Goal: Task Accomplishment & Management: Complete application form

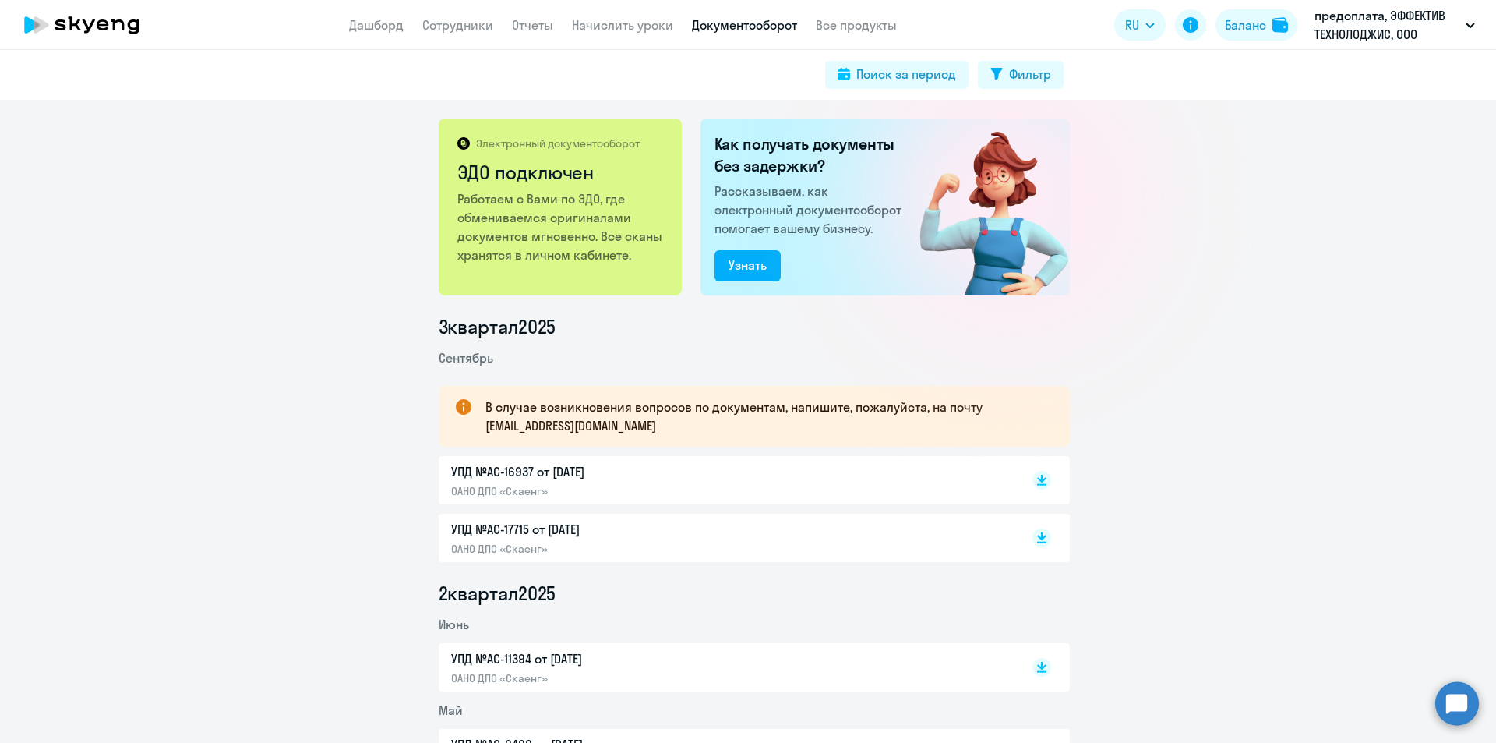
click at [479, 16] on app-menu-item-link "Сотрудники" at bounding box center [457, 25] width 71 height 19
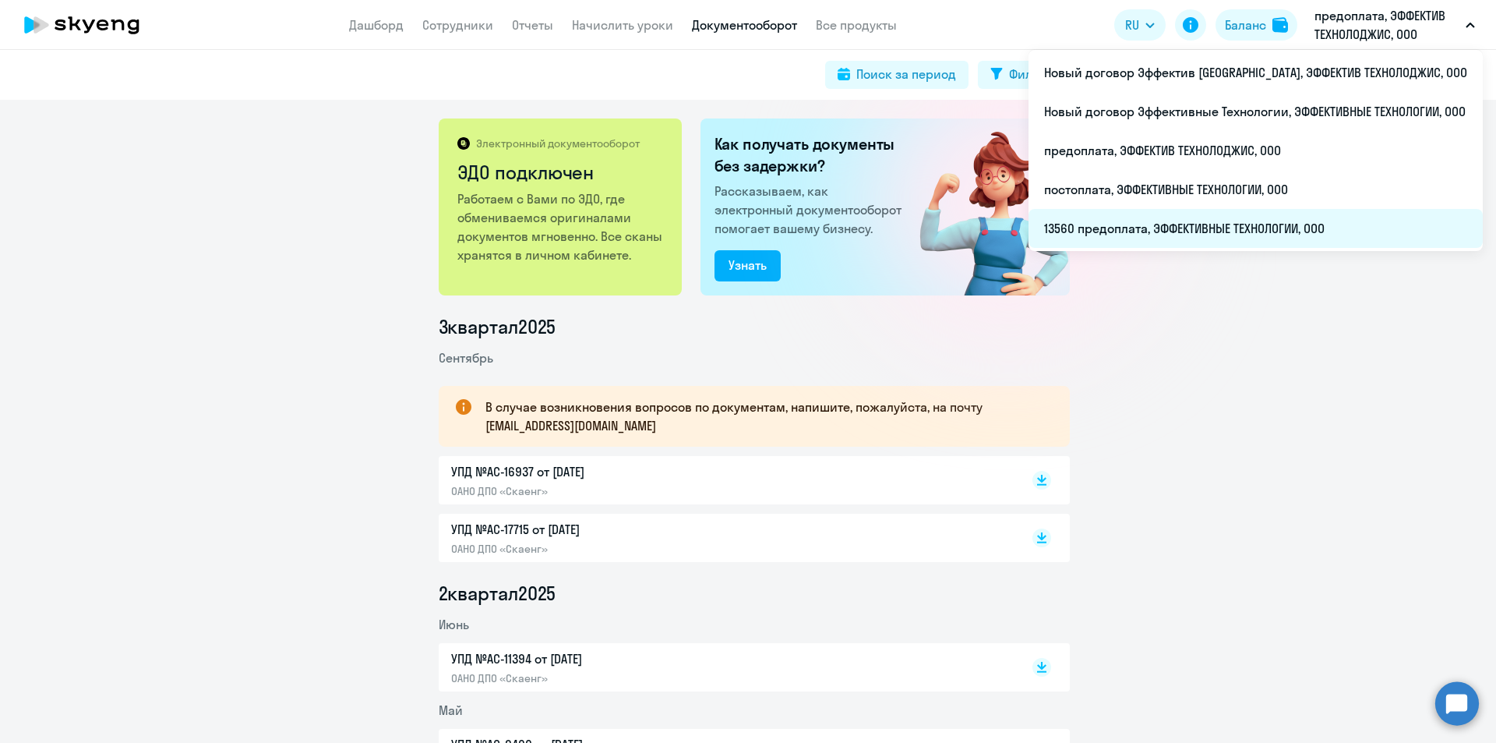
click at [1240, 229] on li "13560 предоплата, ЭФФЕКТИВНЫЕ ТЕХНОЛОГИИ, ООО" at bounding box center [1256, 228] width 454 height 39
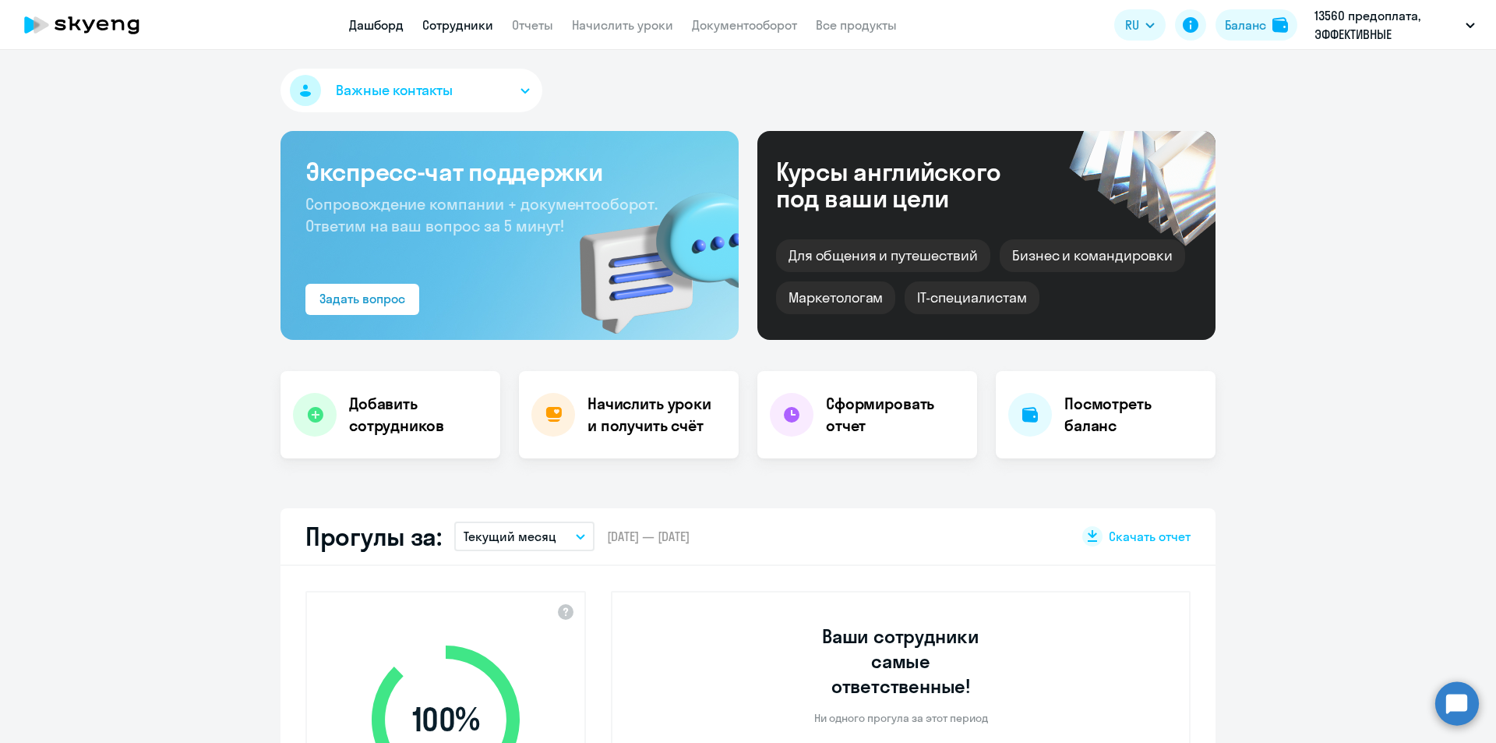
click at [469, 24] on link "Сотрудники" at bounding box center [457, 25] width 71 height 16
select select "30"
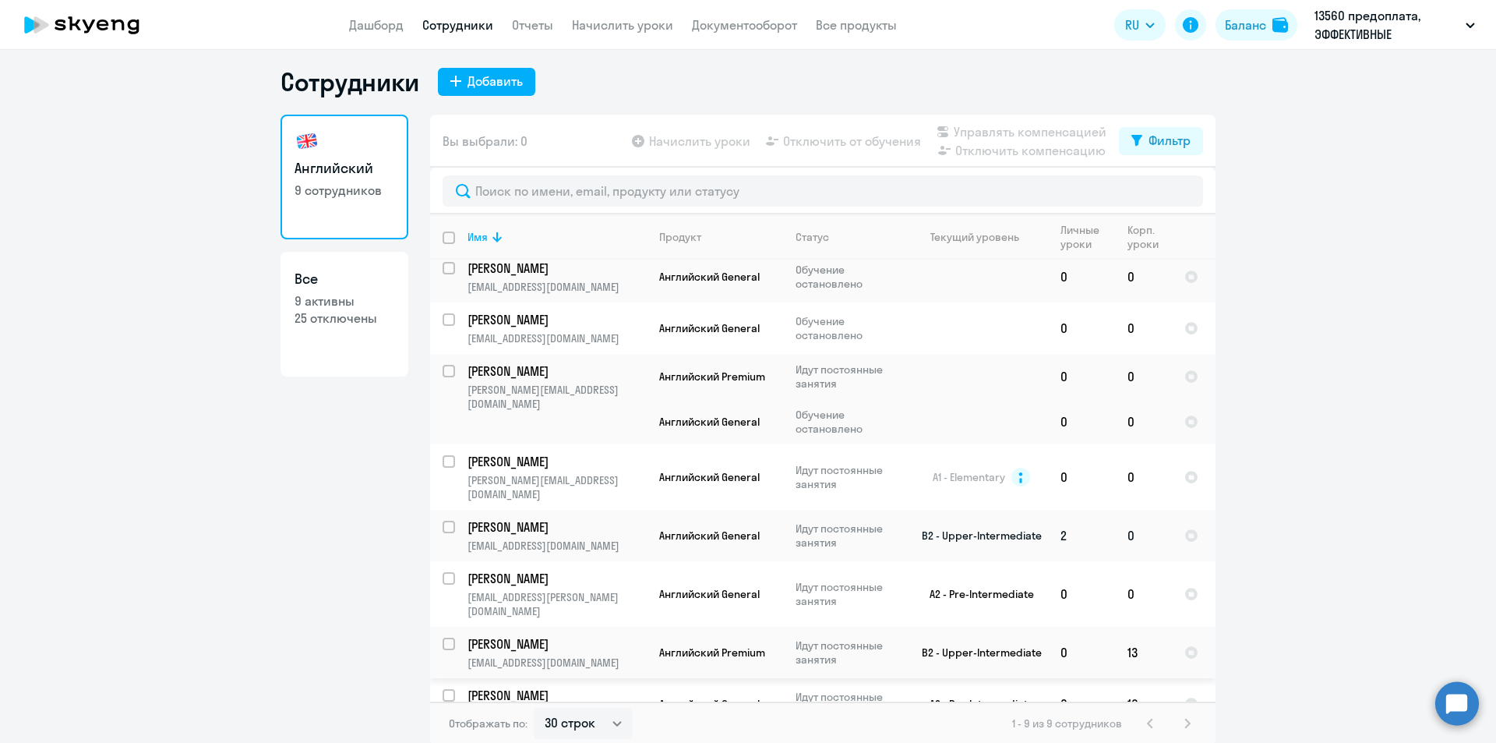
scroll to position [9, 0]
click at [595, 521] on td "[PERSON_NAME] [PERSON_NAME][EMAIL_ADDRESS][DOMAIN_NAME]" at bounding box center [551, 532] width 192 height 51
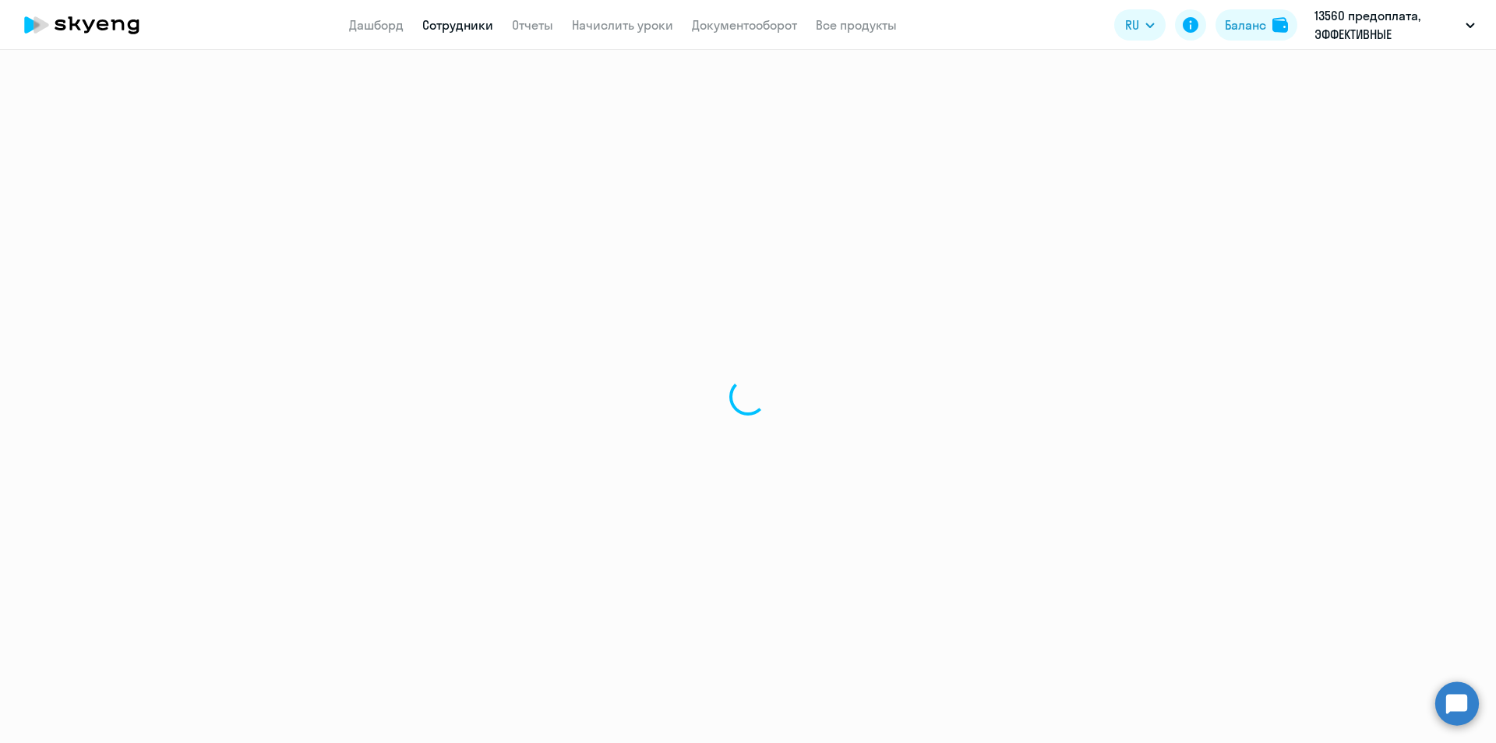
select select "english"
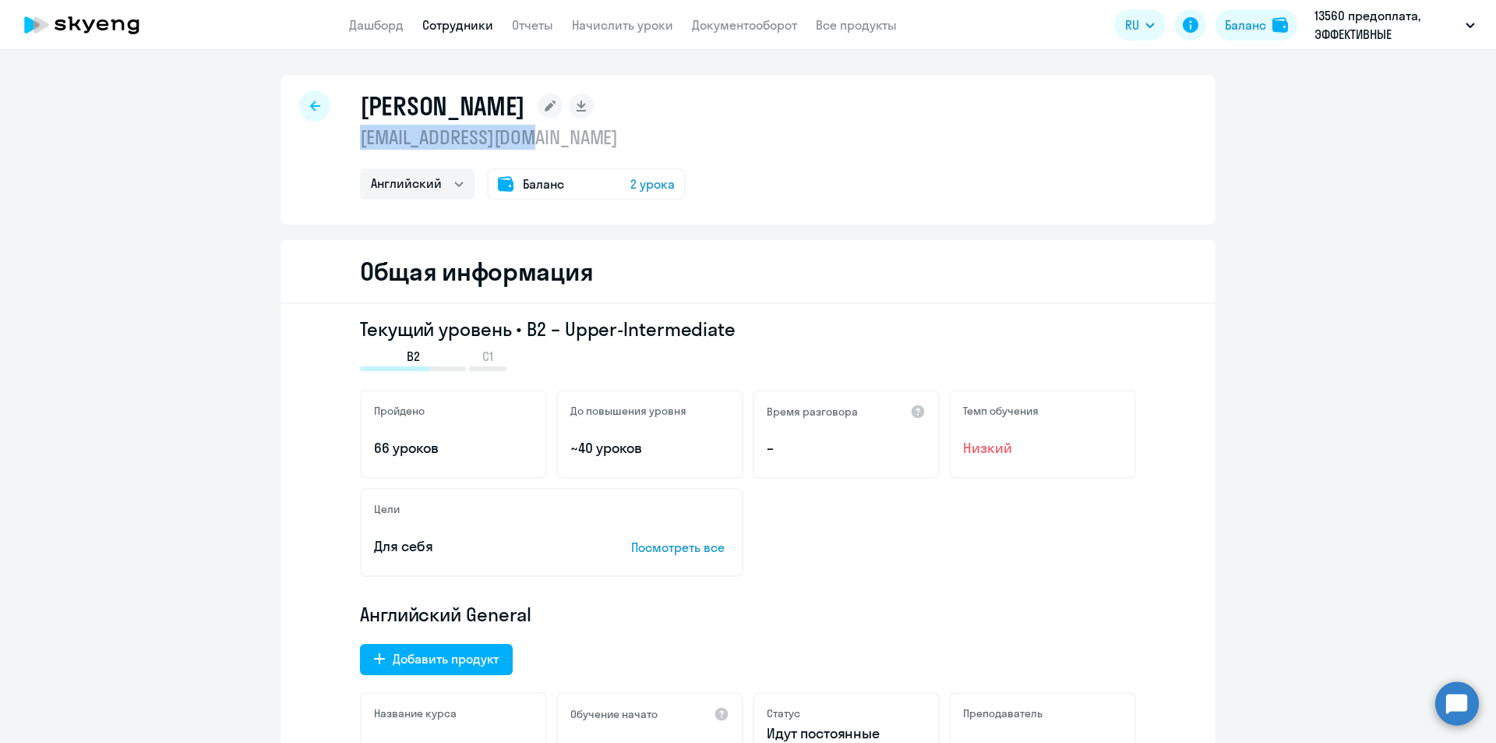
drag, startPoint x: 546, startPoint y: 144, endPoint x: 361, endPoint y: 141, distance: 185.5
click at [360, 144] on p "[EMAIL_ADDRESS][DOMAIN_NAME]" at bounding box center [523, 137] width 326 height 25
copy p "[EMAIL_ADDRESS][DOMAIN_NAME]"
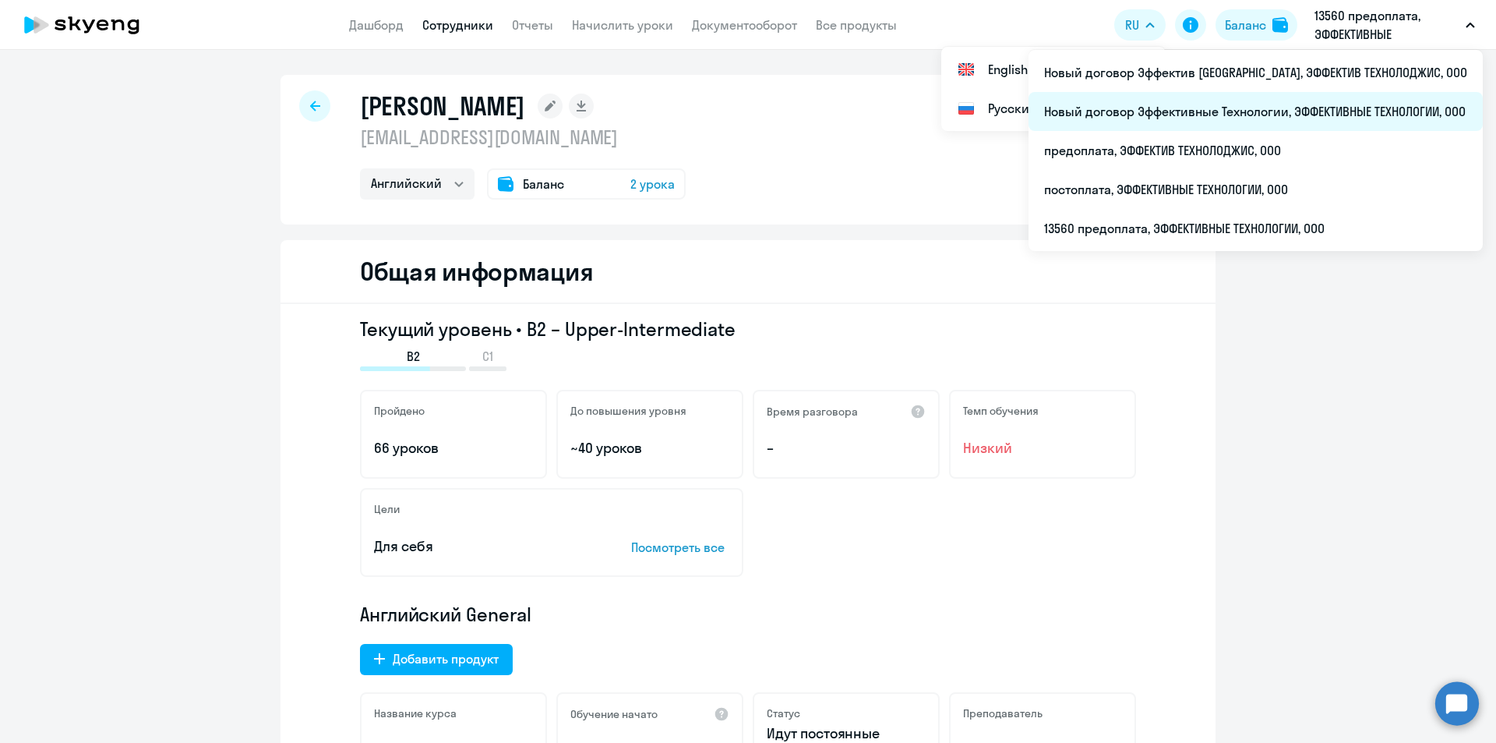
click at [1355, 117] on li "Новый договор Эффективные Технологии, ЭФФЕКТИВНЫЕ ТЕХНОЛОГИИ, ООО" at bounding box center [1256, 111] width 454 height 39
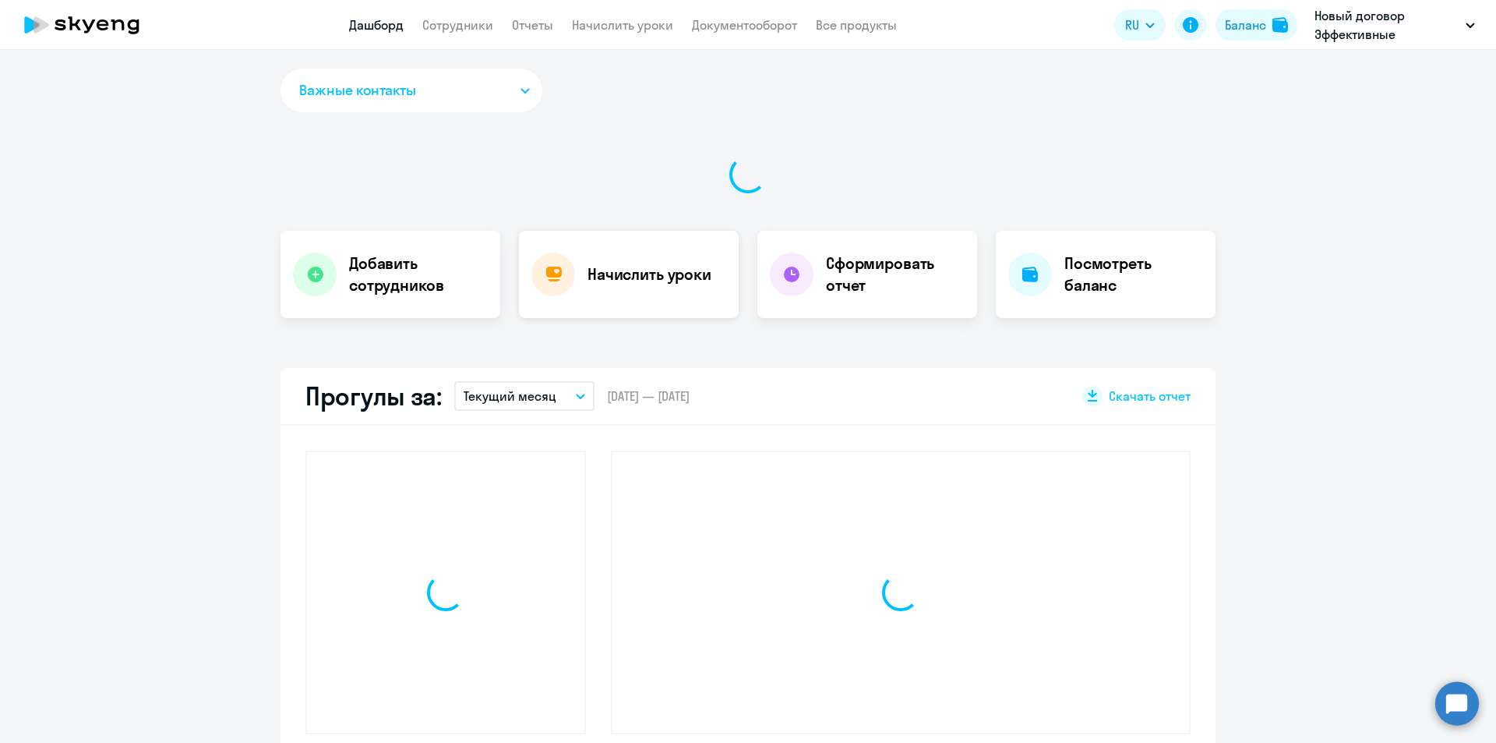
select select "30"
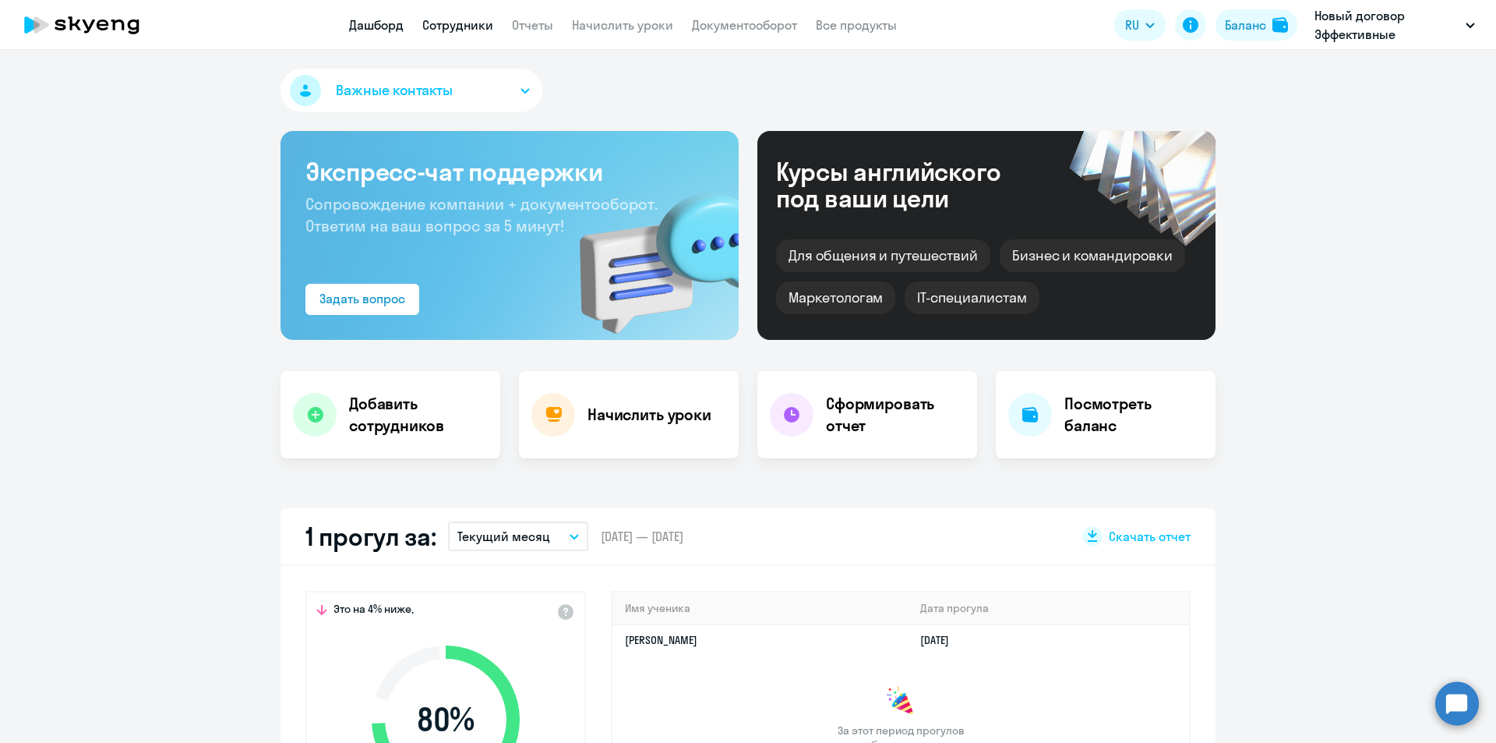
click at [452, 28] on link "Сотрудники" at bounding box center [457, 25] width 71 height 16
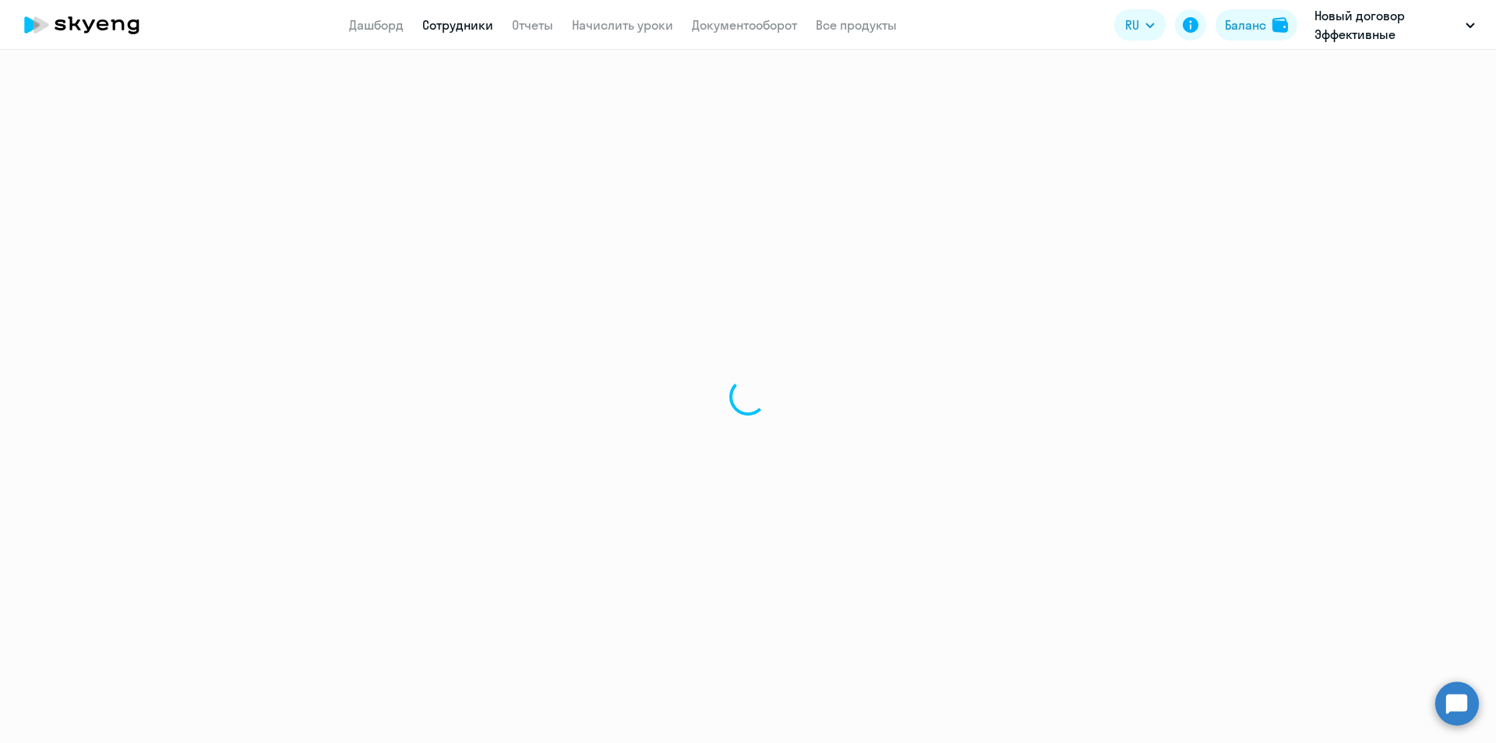
select select "30"
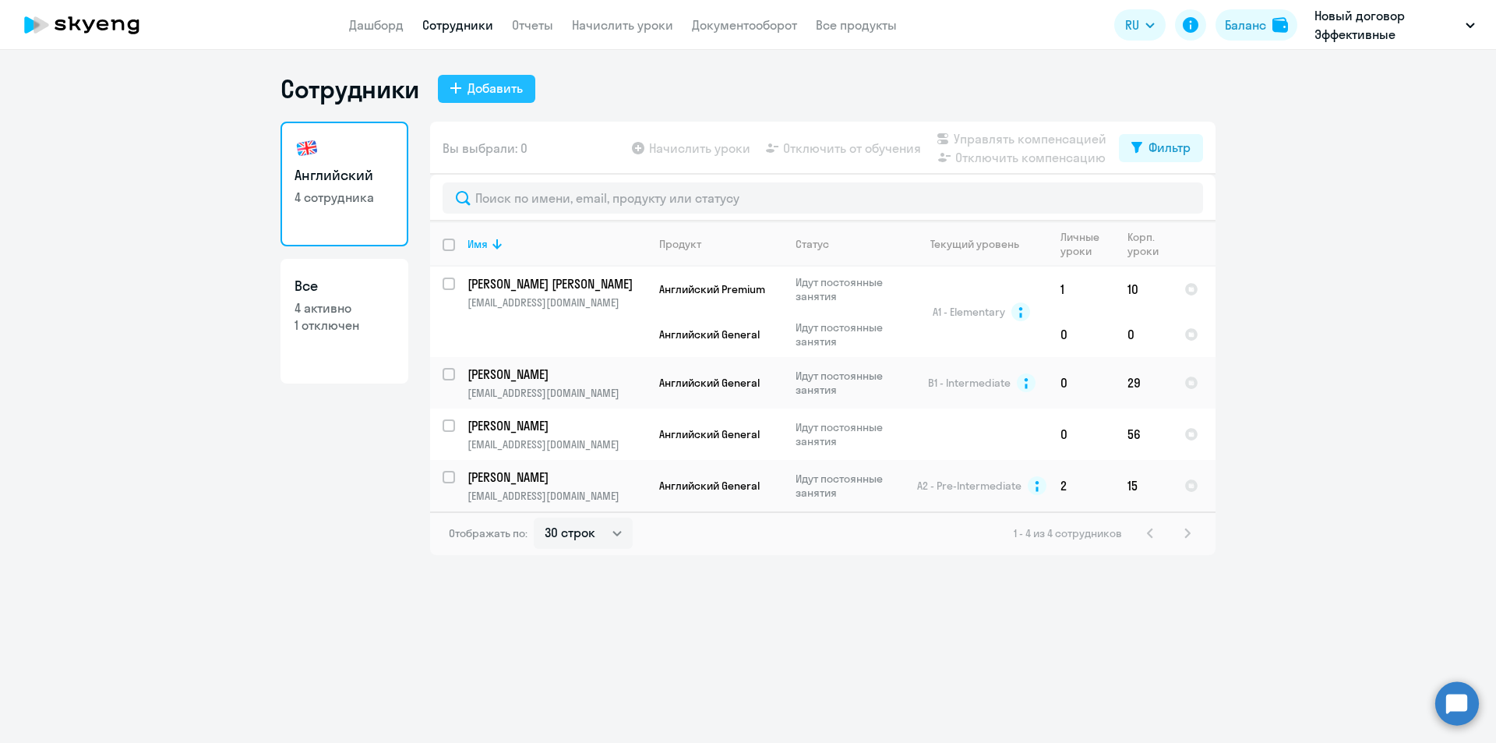
click at [494, 93] on div "Добавить" at bounding box center [495, 88] width 55 height 19
select select "english_adult_not_native_speaker"
select select "3"
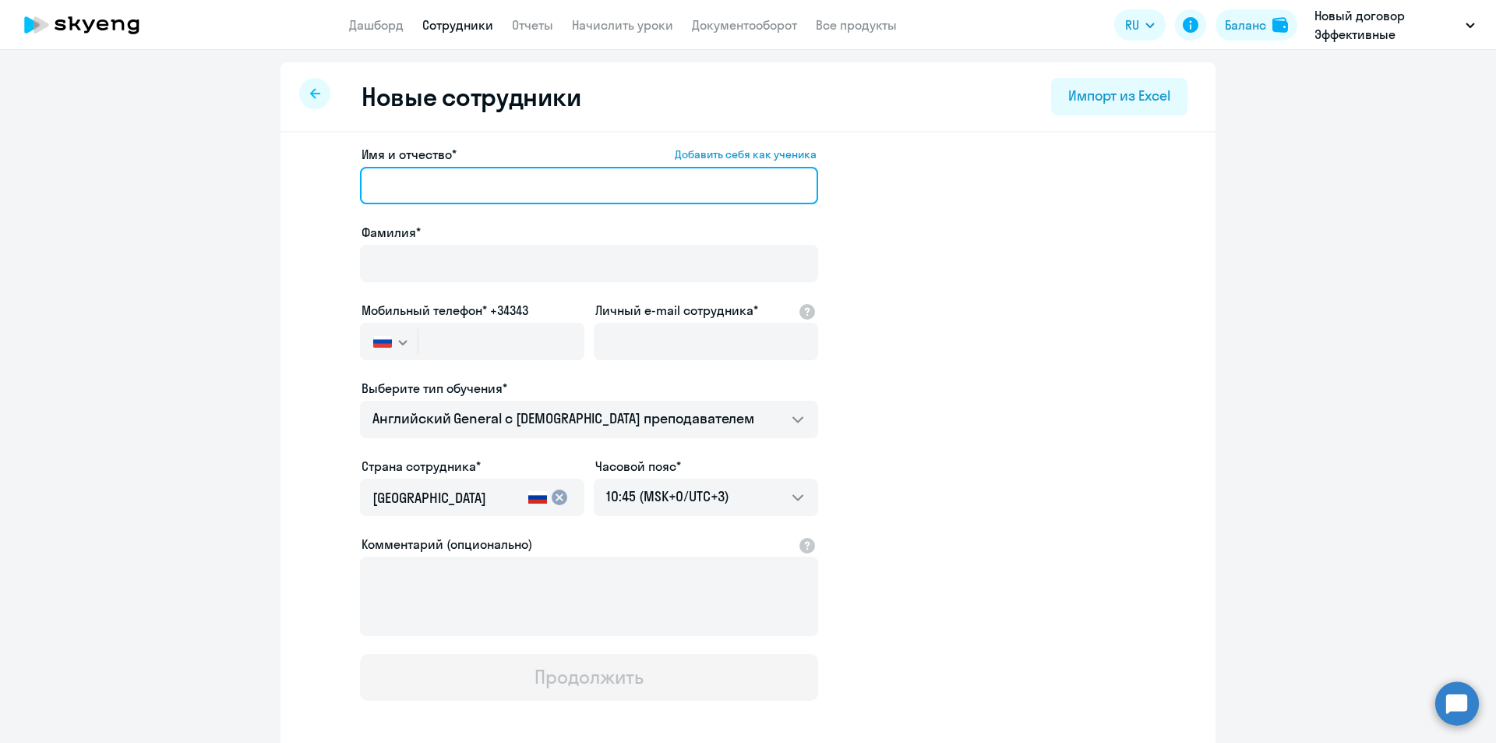
click at [425, 193] on input "Имя и отчество* Добавить себя как ученика" at bounding box center [589, 185] width 458 height 37
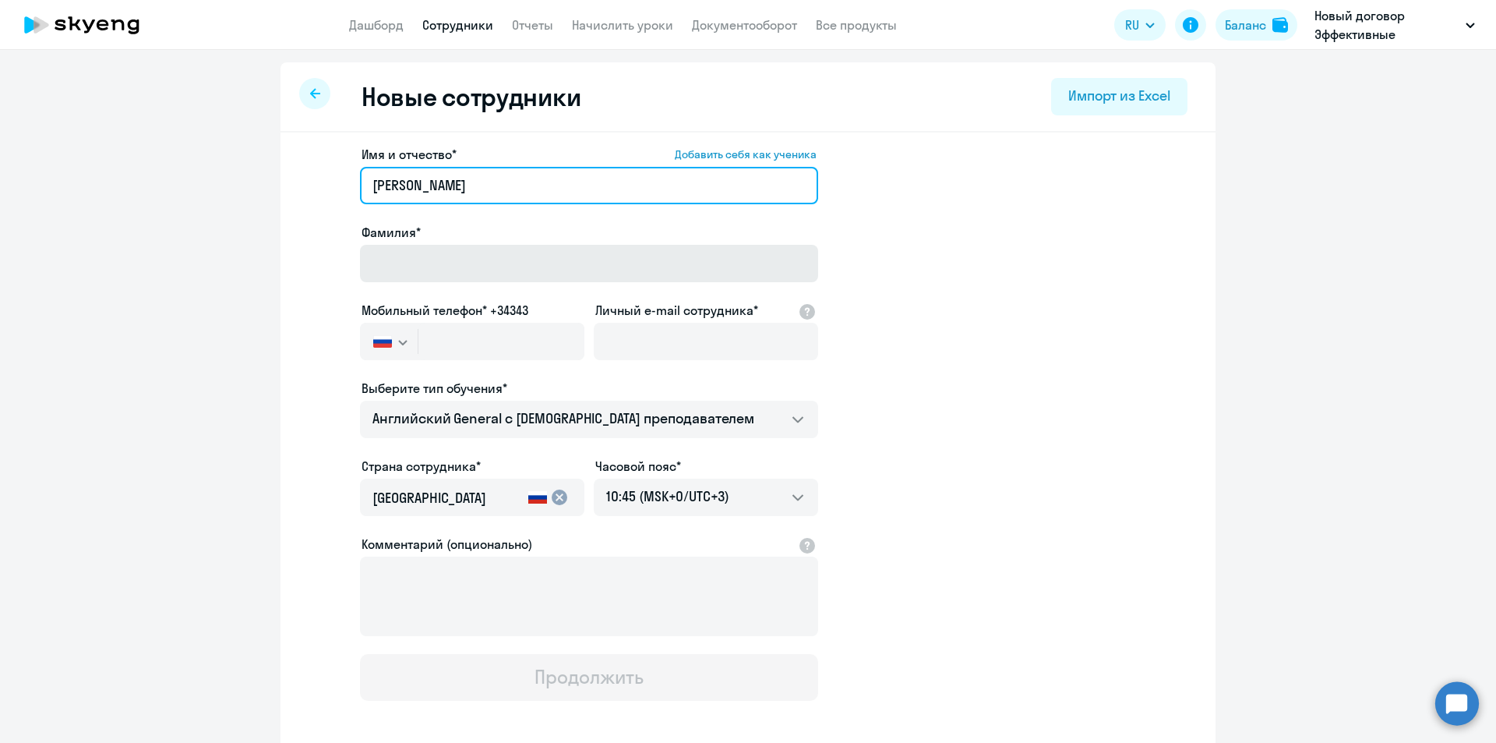
type input "[PERSON_NAME]"
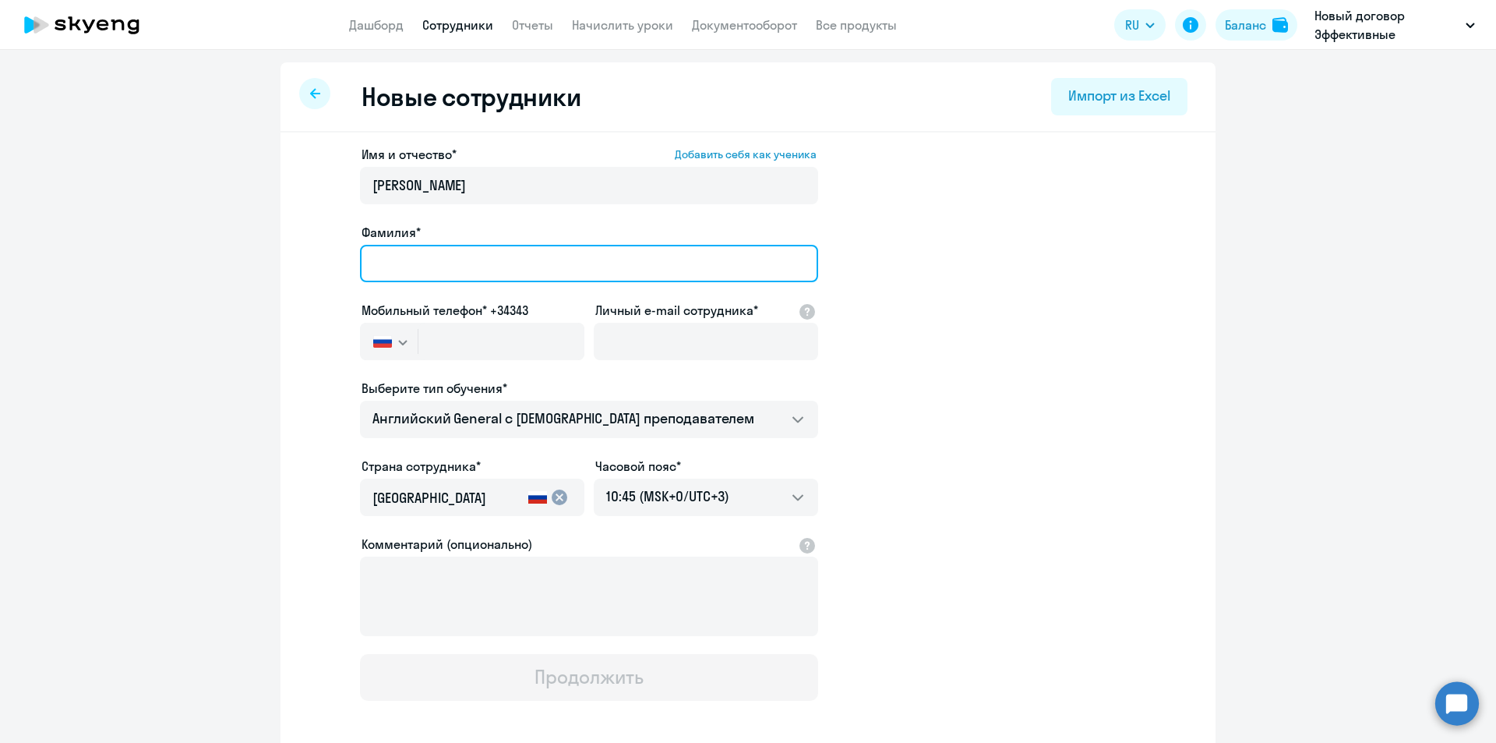
click at [383, 276] on input "Фамилия*" at bounding box center [589, 263] width 458 height 37
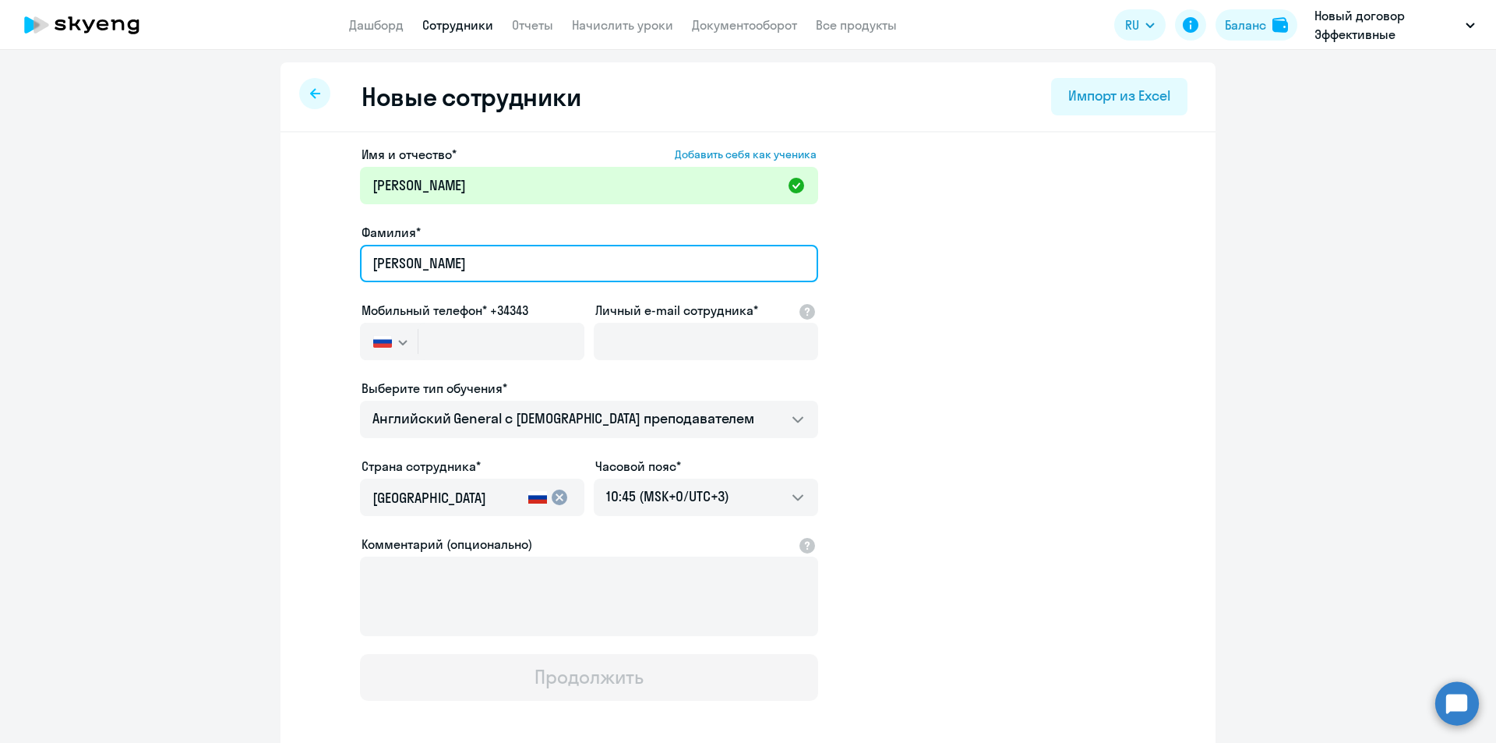
type input "[PERSON_NAME]"
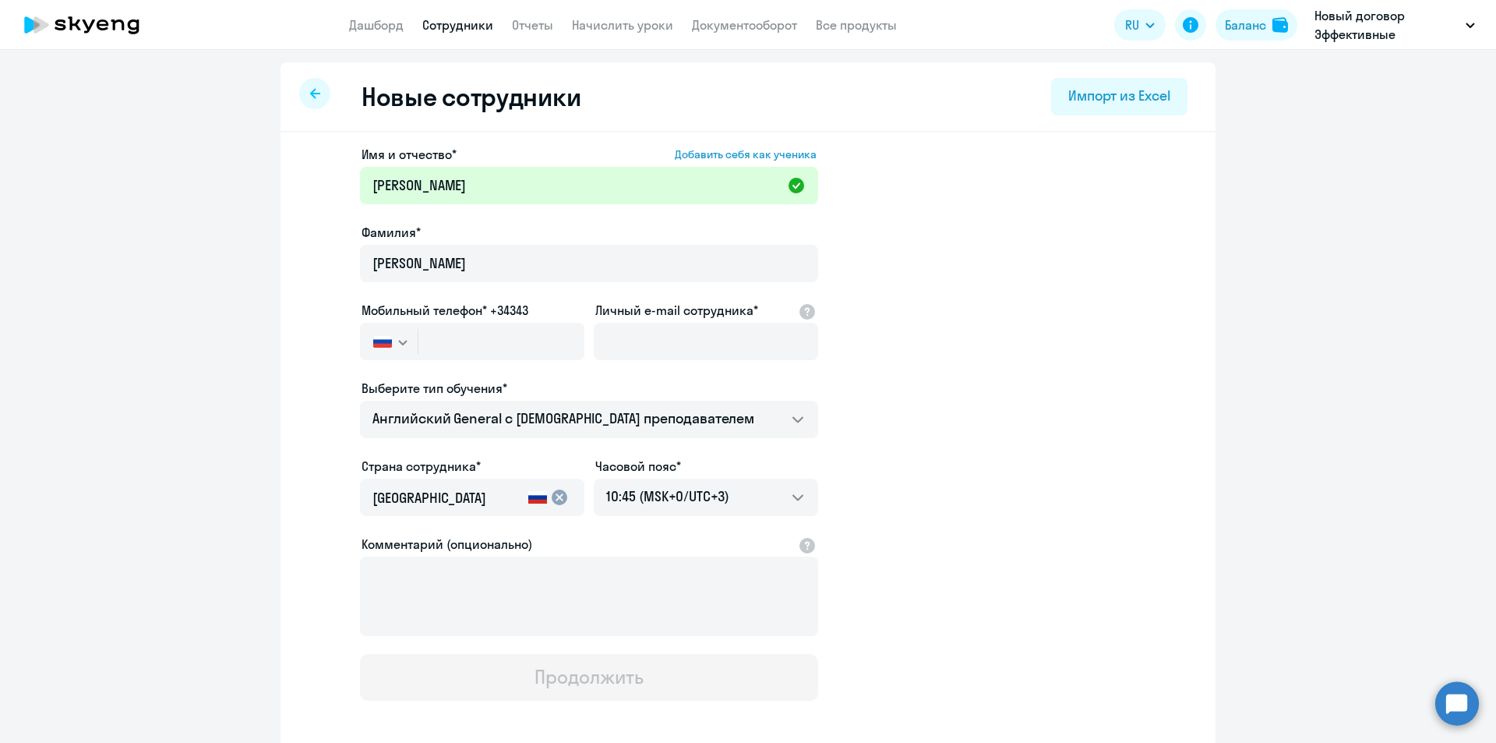
click at [652, 320] on div "Личный e-mail сотрудника*" at bounding box center [706, 333] width 224 height 65
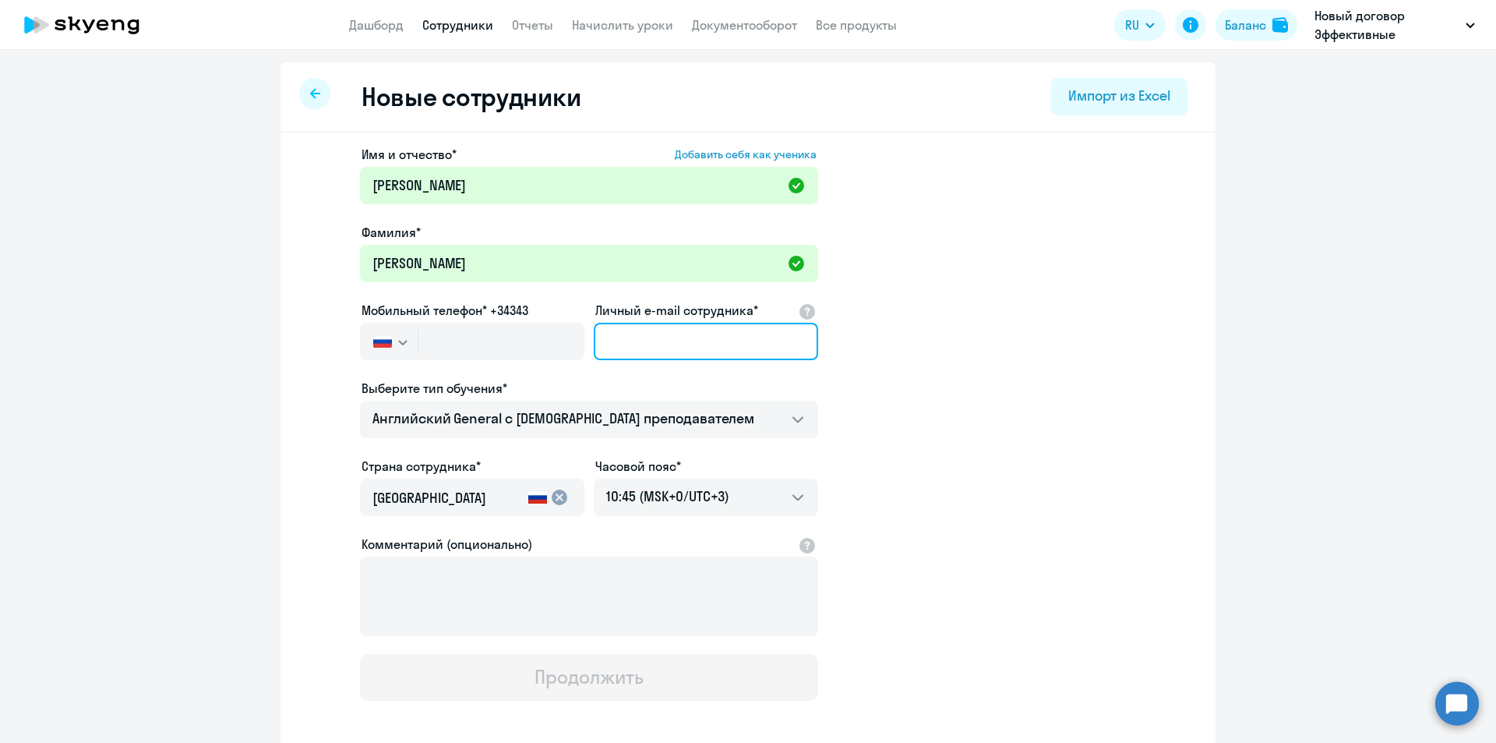
click at [727, 334] on input "Личный e-mail сотрудника*" at bounding box center [706, 341] width 224 height 37
drag, startPoint x: 616, startPoint y: 352, endPoint x: 569, endPoint y: 349, distance: 47.6
click at [569, 349] on div "Имя и отчество* Добавить себя как ученика [PERSON_NAME]* [PERSON_NAME] телефон*…" at bounding box center [589, 423] width 458 height 556
paste input "[EMAIL_ADDRESS][DOMAIN_NAME]"
type input "[EMAIL_ADDRESS][DOMAIN_NAME]"
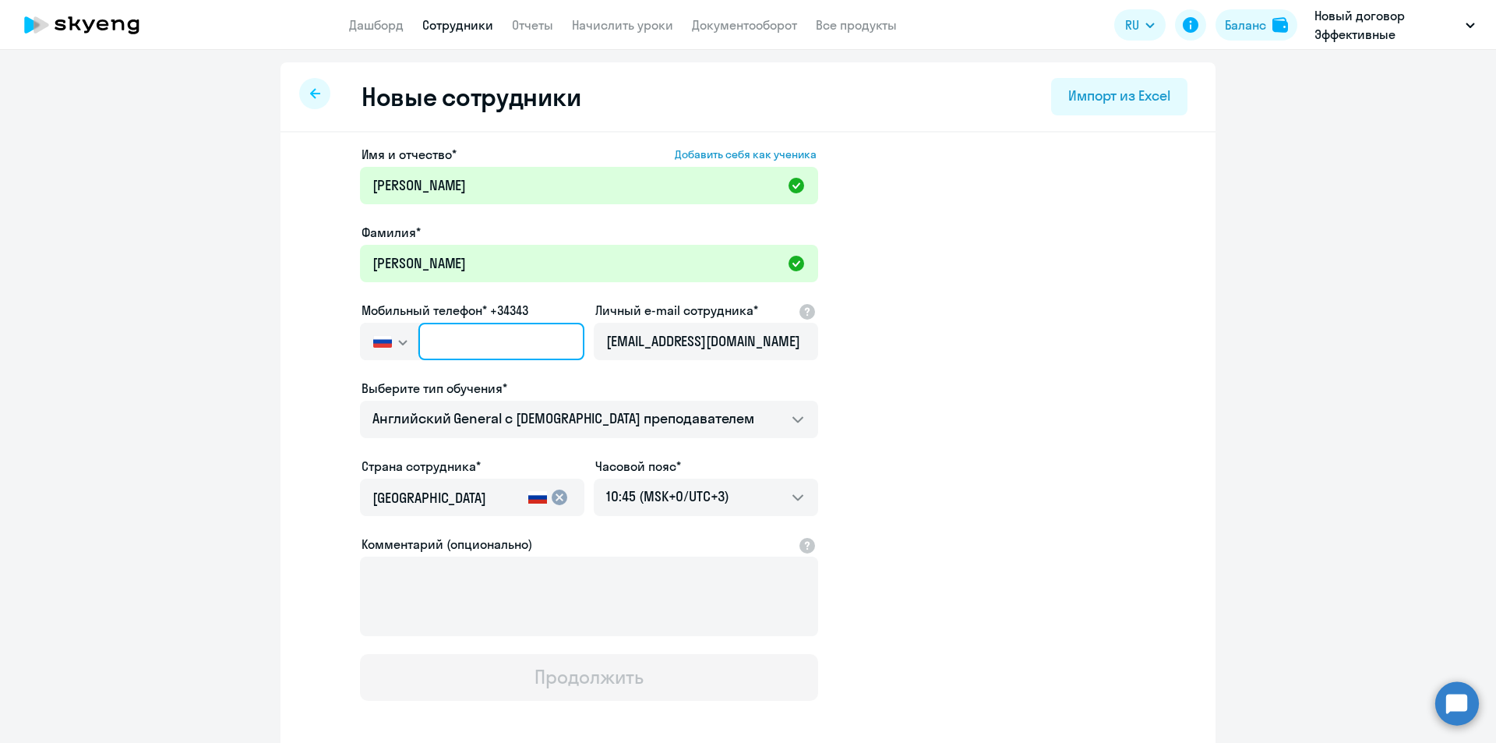
click at [440, 359] on input "text" at bounding box center [501, 341] width 166 height 37
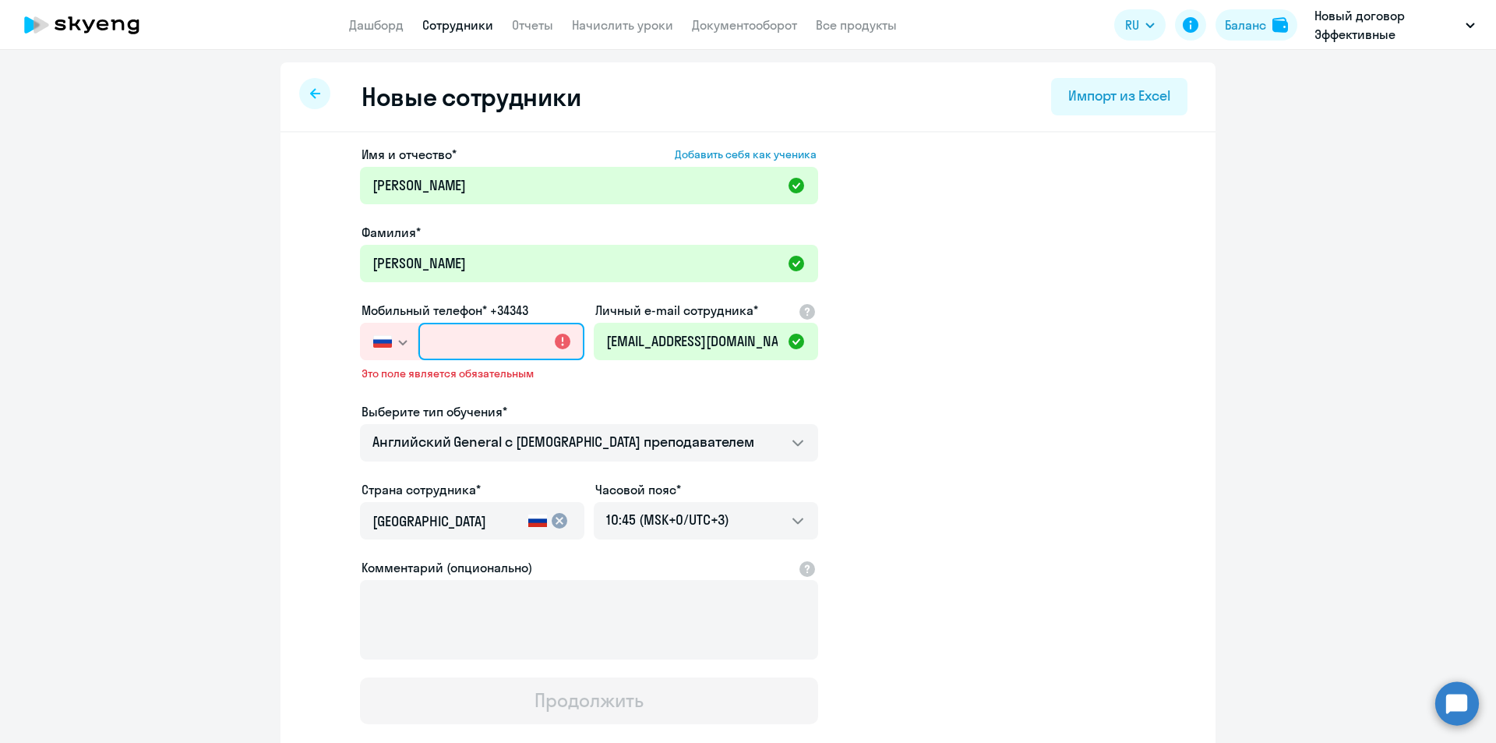
click at [469, 352] on input "text" at bounding box center [501, 341] width 166 height 37
click at [1389, 270] on ng-component "Новые сотрудники Импорт из Excel Имя и отчество* Добавить себя как ученика [PER…" at bounding box center [748, 451] width 1496 height 778
click at [462, 355] on input "text" at bounding box center [501, 341] width 166 height 37
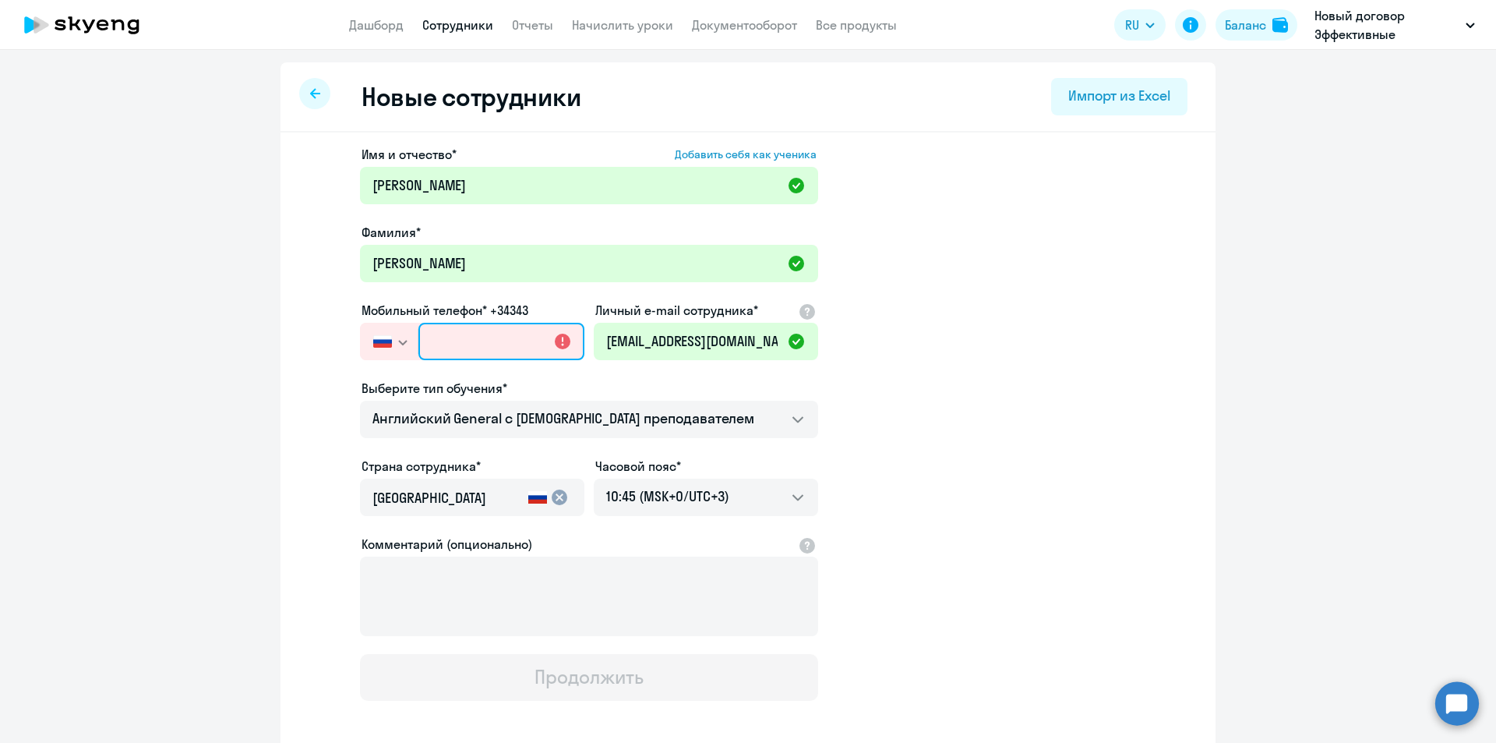
paste input "[PHONE_NUMBER]"
type input "[PHONE_NUMBER]"
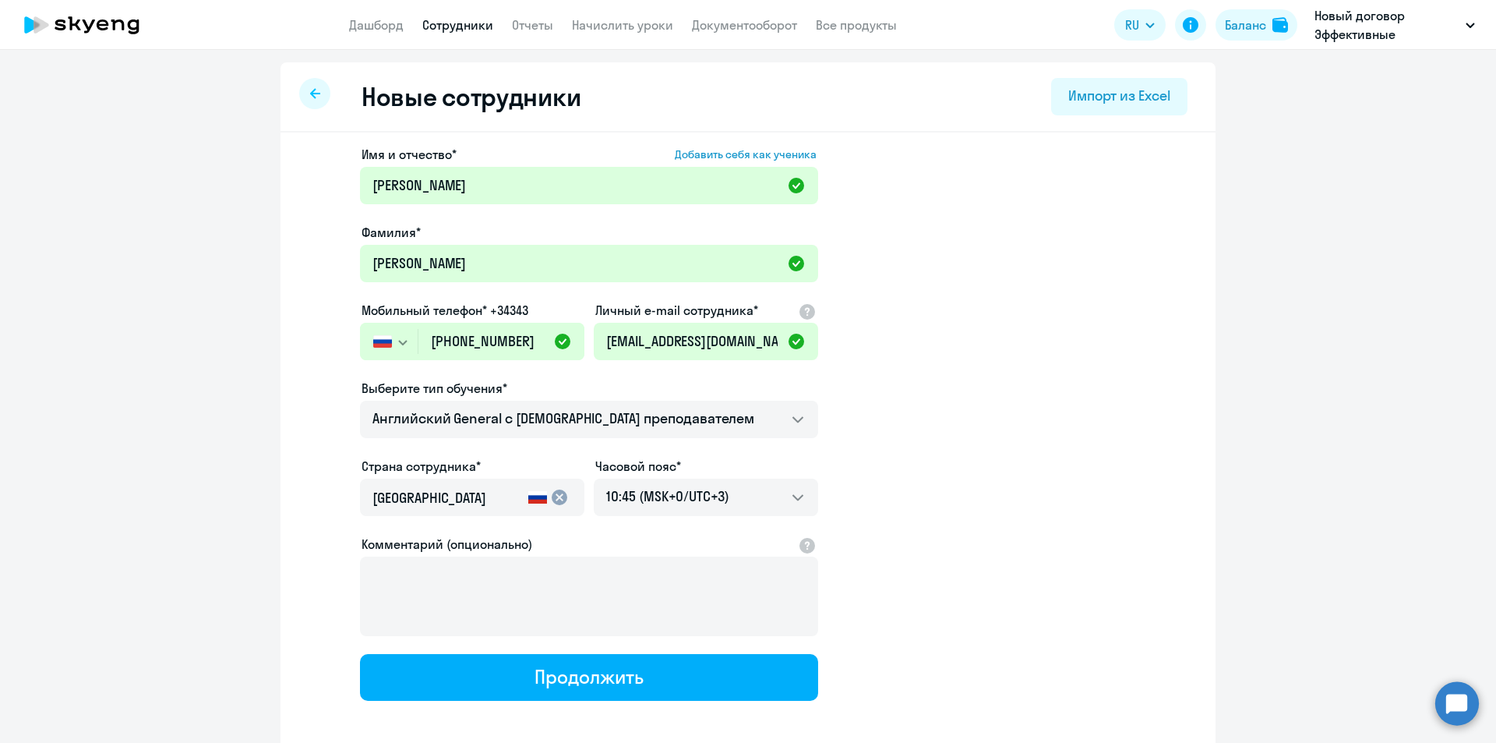
click at [1015, 443] on app-new-student-form "Имя и отчество* Добавить себя как ученика [PERSON_NAME]* [PERSON_NAME] телефон*…" at bounding box center [747, 423] width 885 height 556
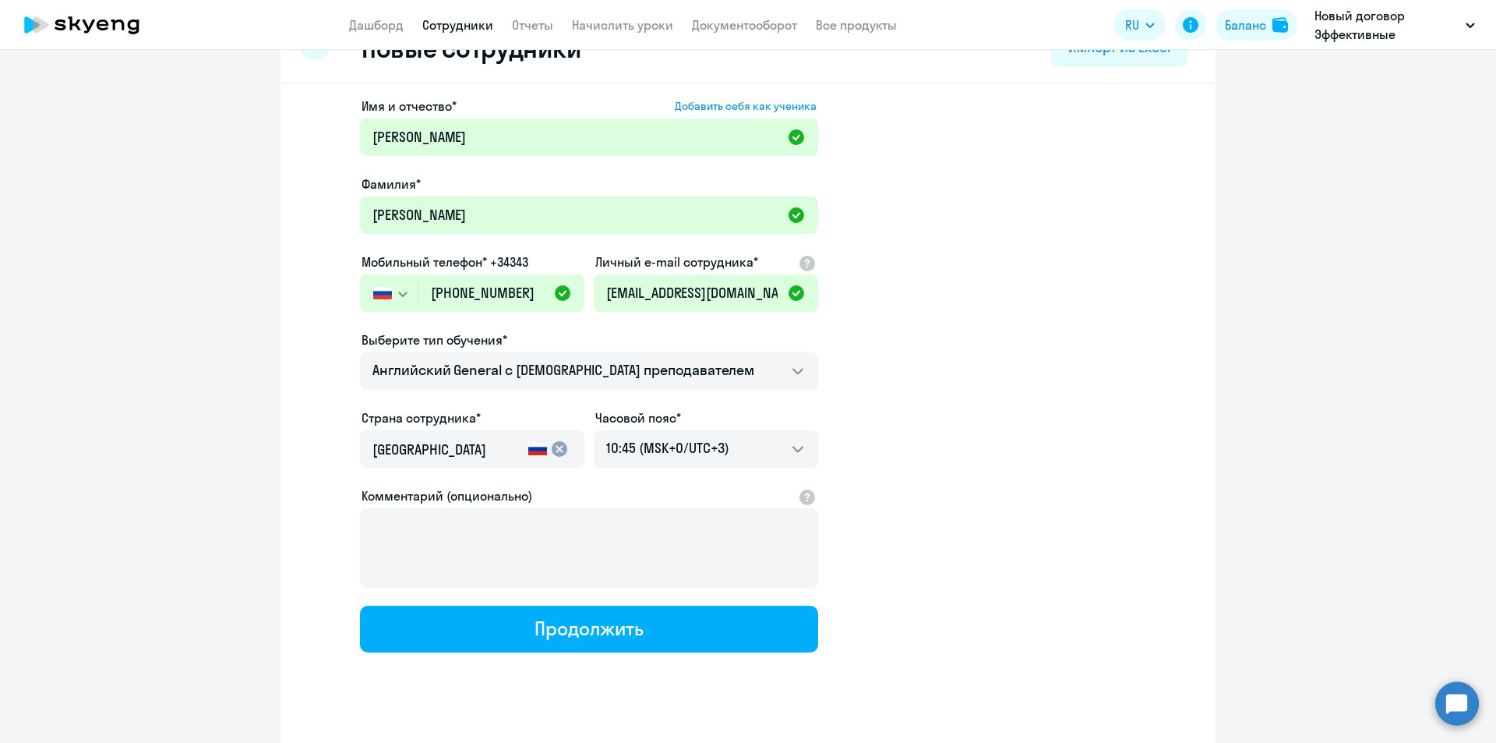
scroll to position [74, 0]
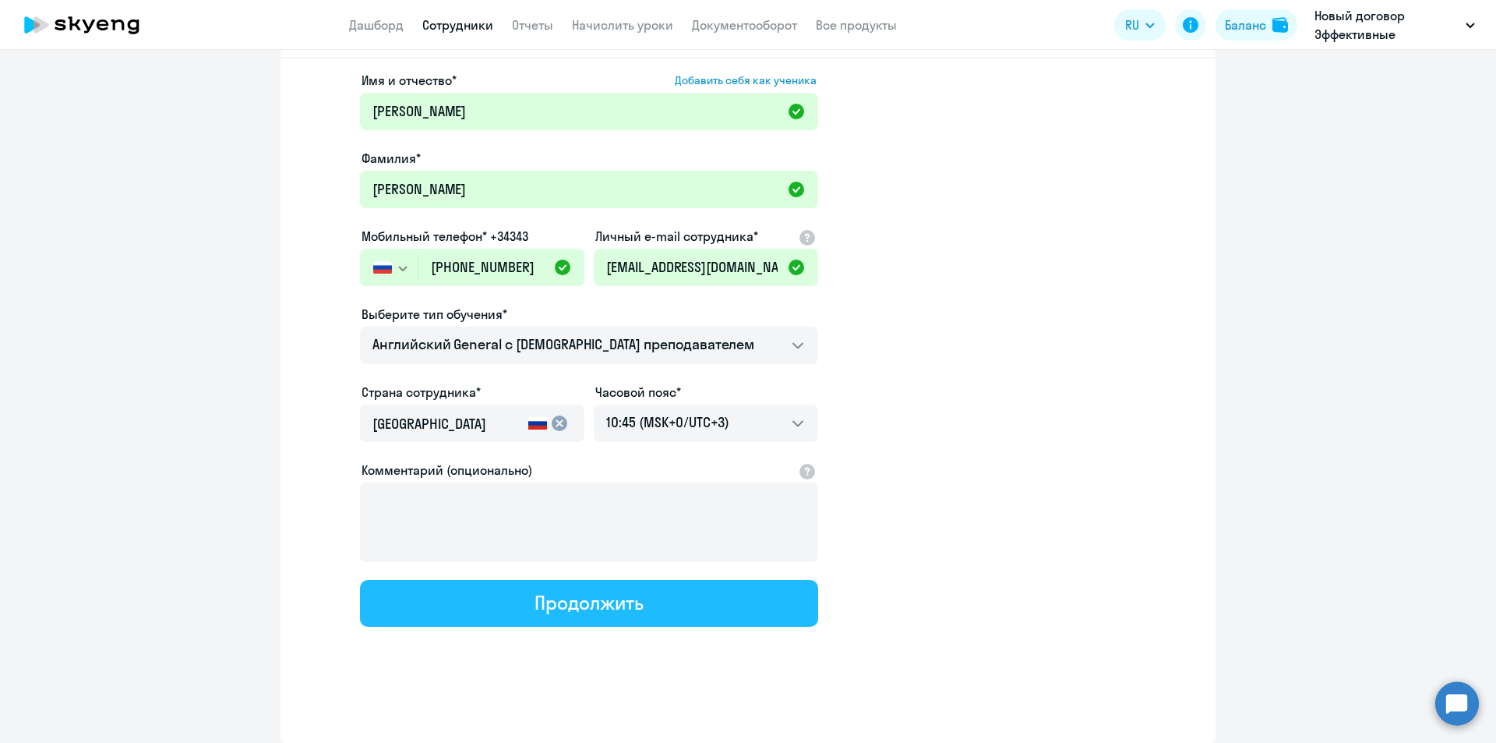
click at [564, 581] on button "Продолжить" at bounding box center [589, 603] width 458 height 47
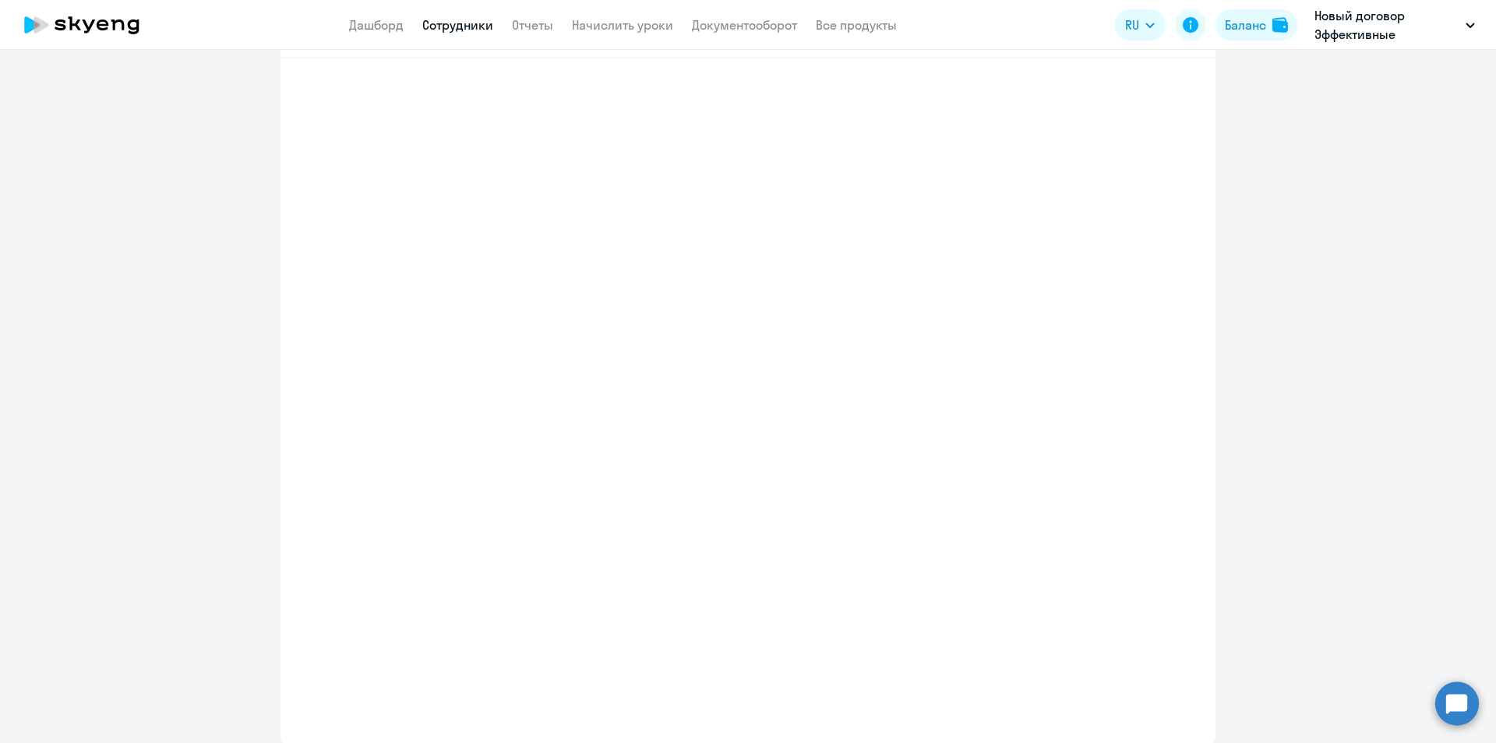
select select "english_adult_not_native_speaker"
select select "3"
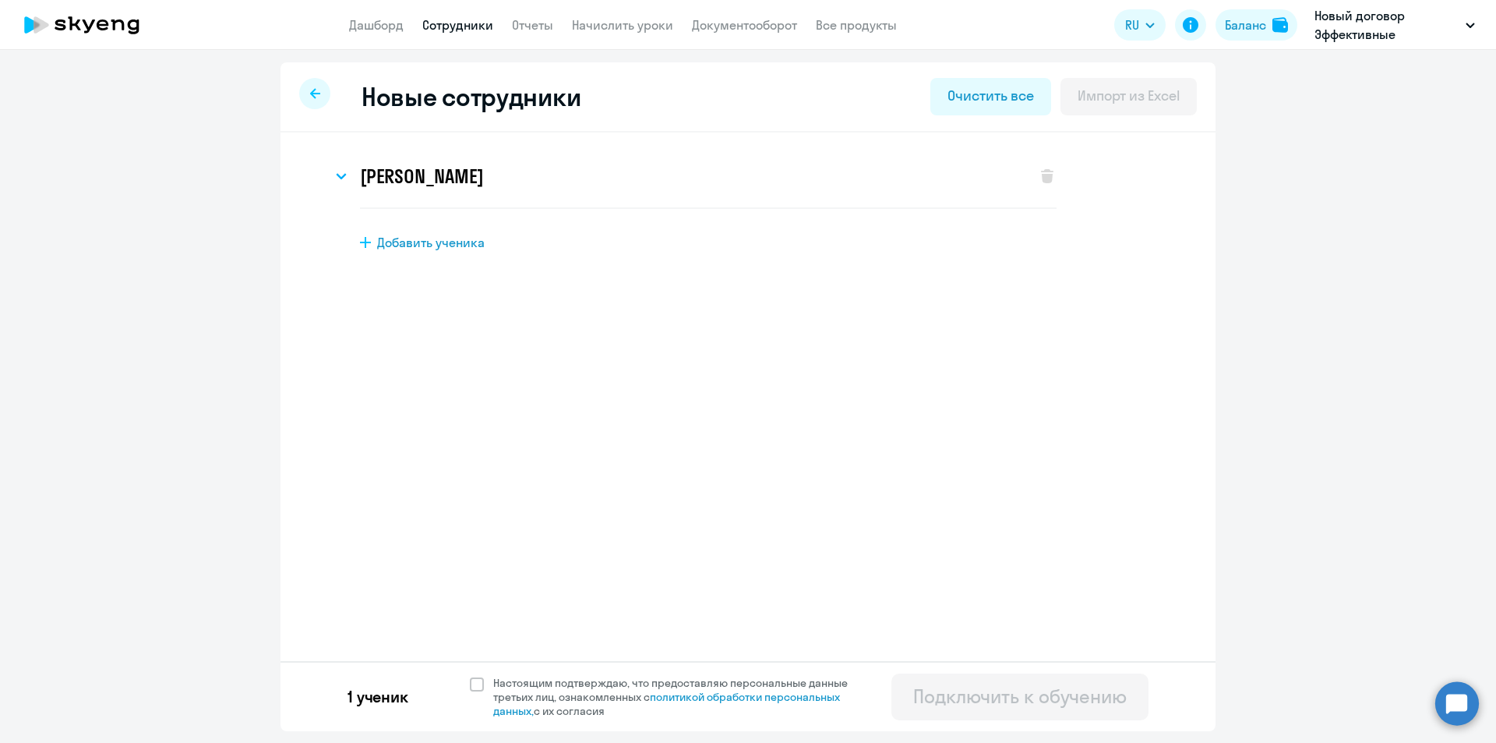
scroll to position [0, 0]
click at [487, 680] on span "Настоящим подтверждаю, что предоставляю персональные данные третьих лиц, ознако…" at bounding box center [675, 697] width 383 height 42
click at [470, 676] on input "Настоящим подтверждаю, что предоставляю персональные данные третьих лиц, ознако…" at bounding box center [469, 675] width 1 height 1
checkbox input "true"
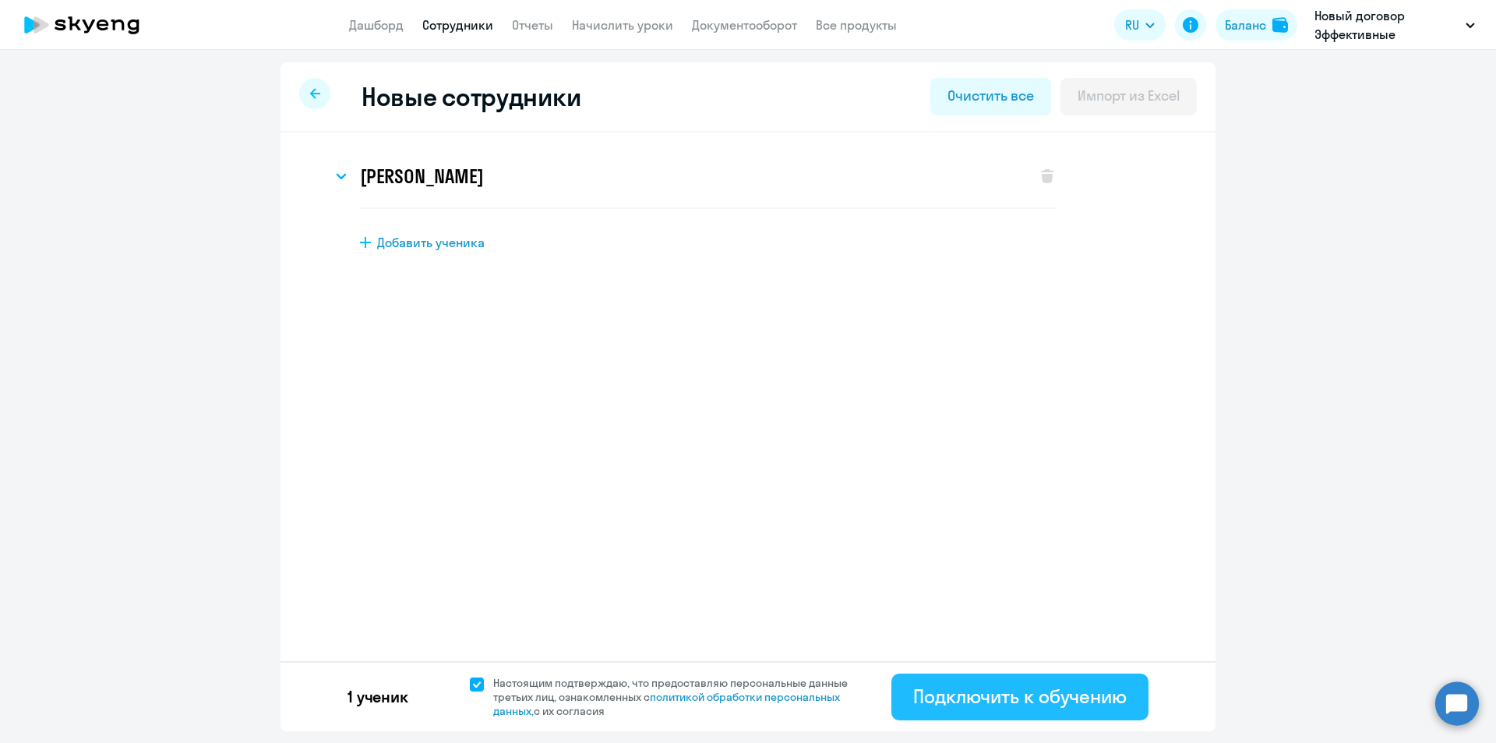
click at [1072, 718] on button "Подключить к обучению" at bounding box center [1019, 696] width 257 height 47
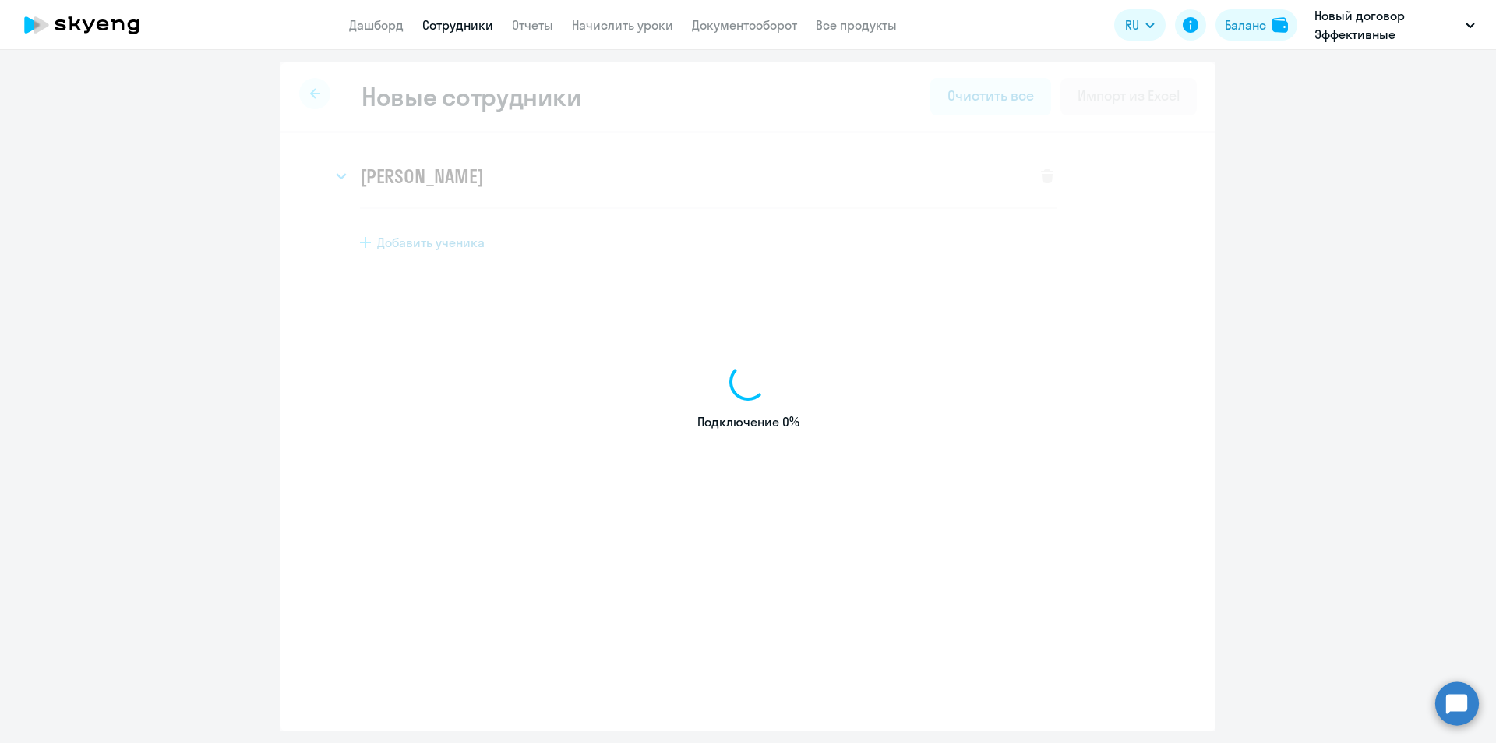
select select "english_adult_not_native_speaker"
select select "3"
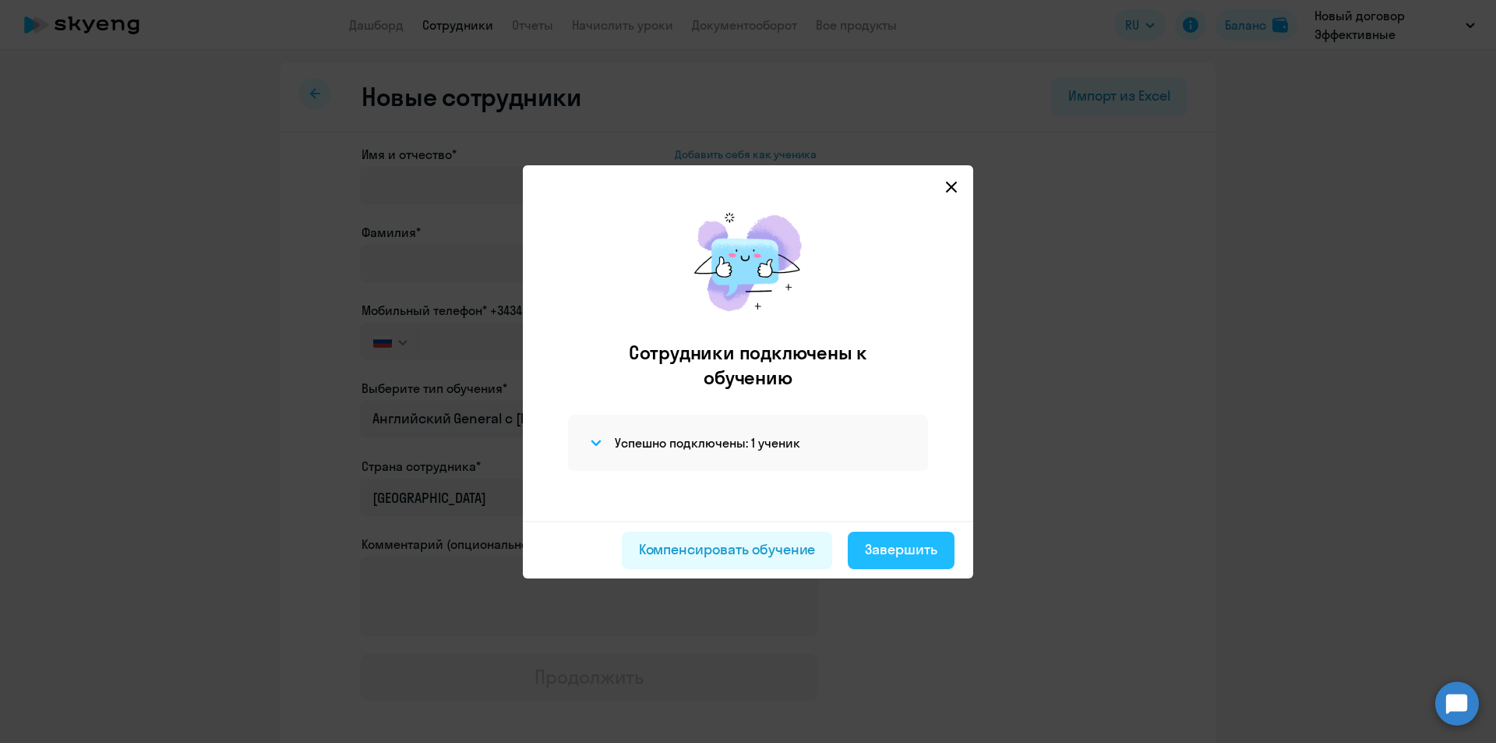
click at [872, 545] on div "Завершить" at bounding box center [901, 549] width 72 height 20
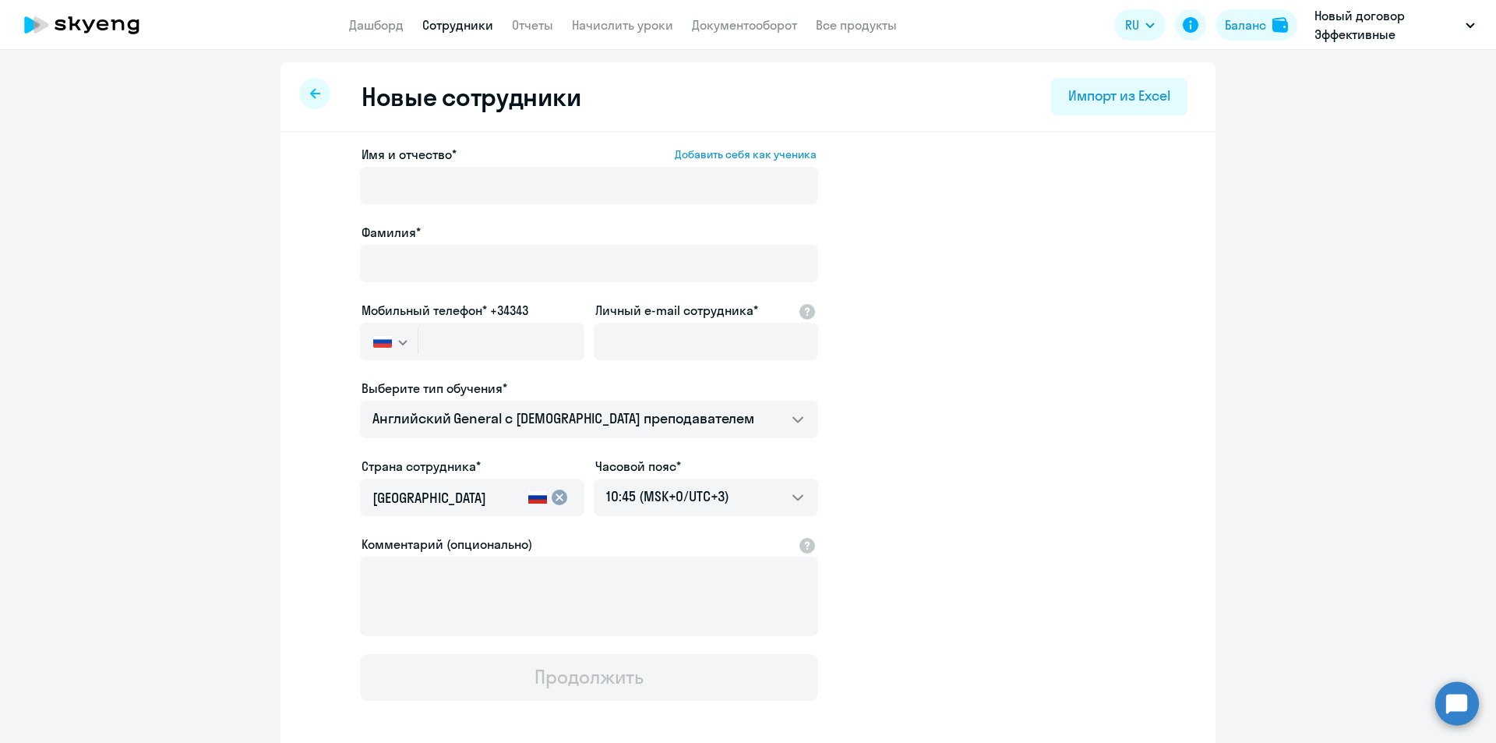
select select "30"
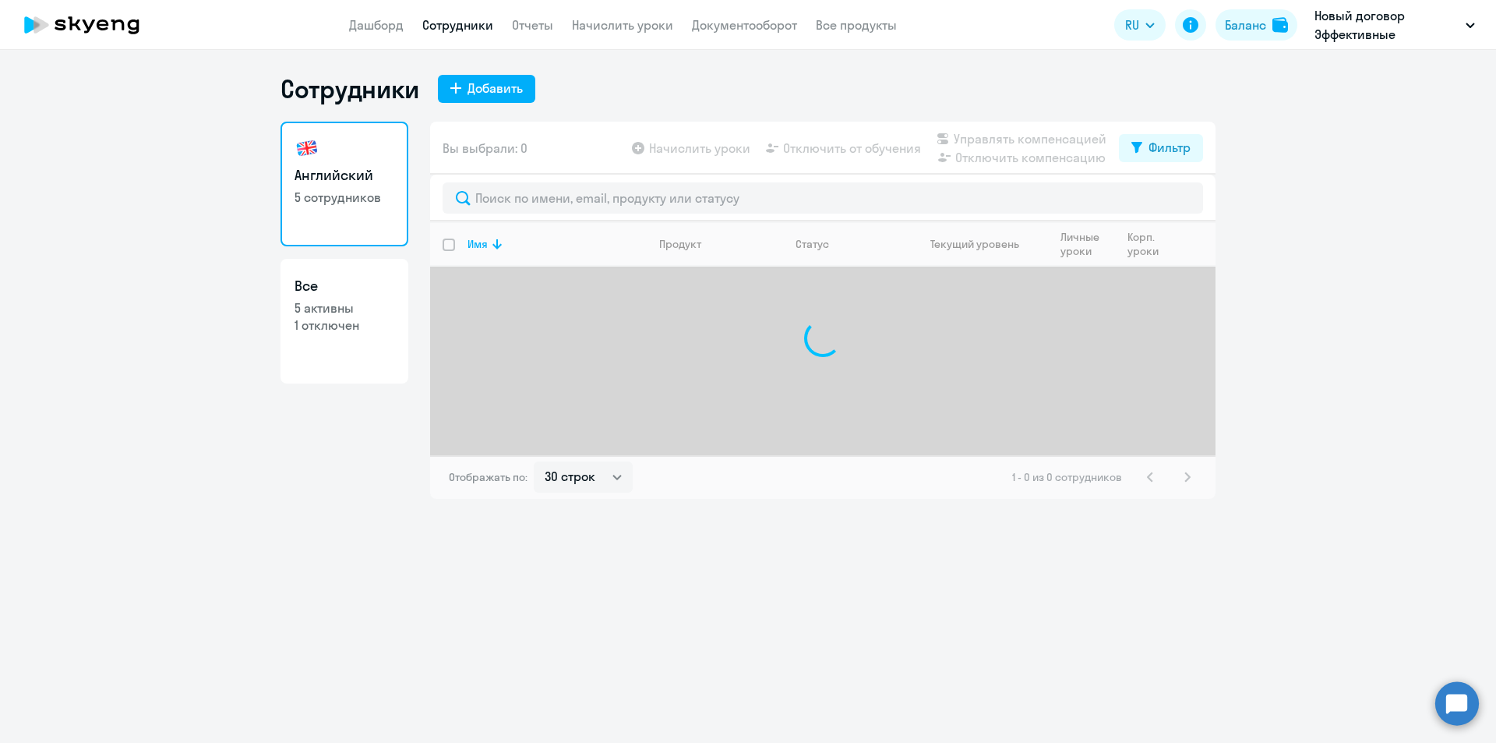
select select "30"
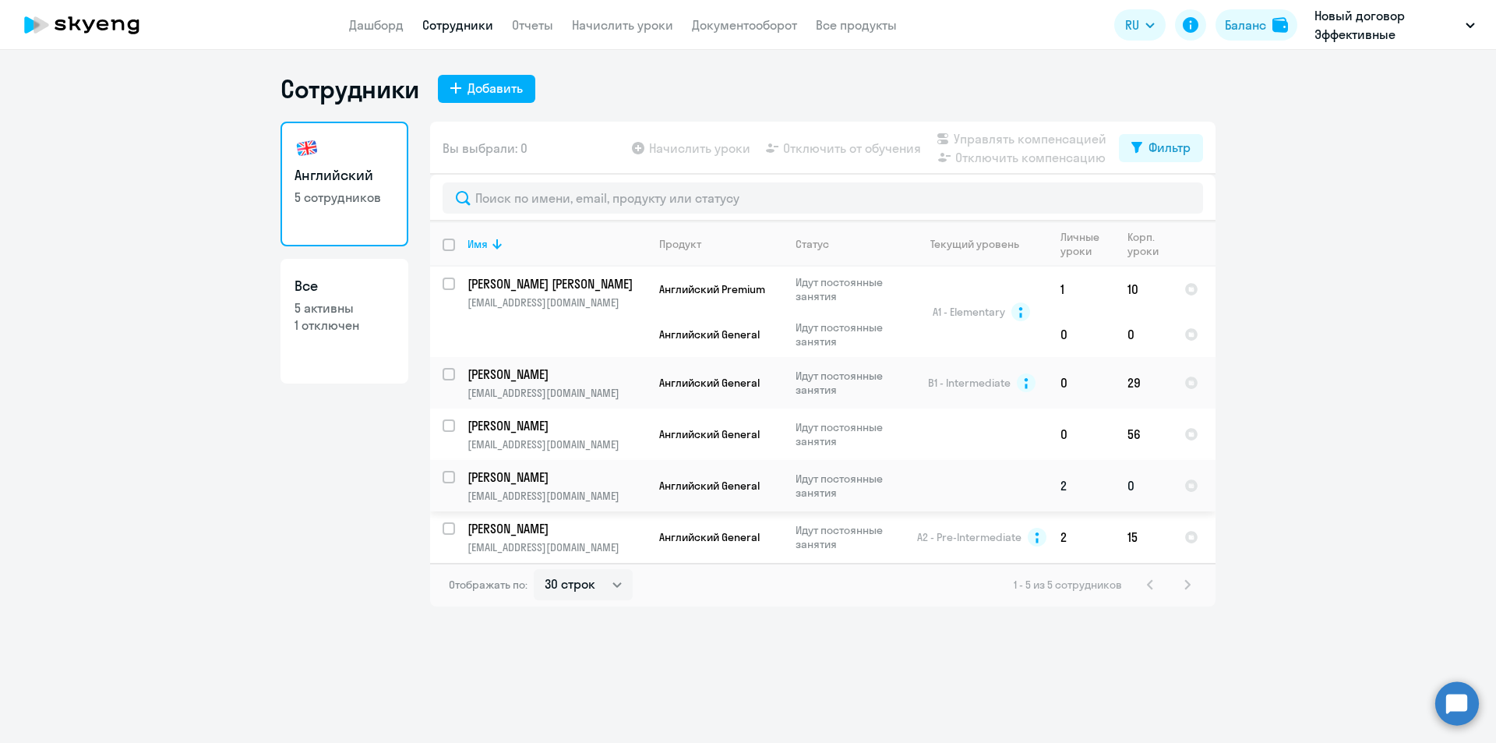
click at [1018, 473] on td at bounding box center [975, 485] width 145 height 51
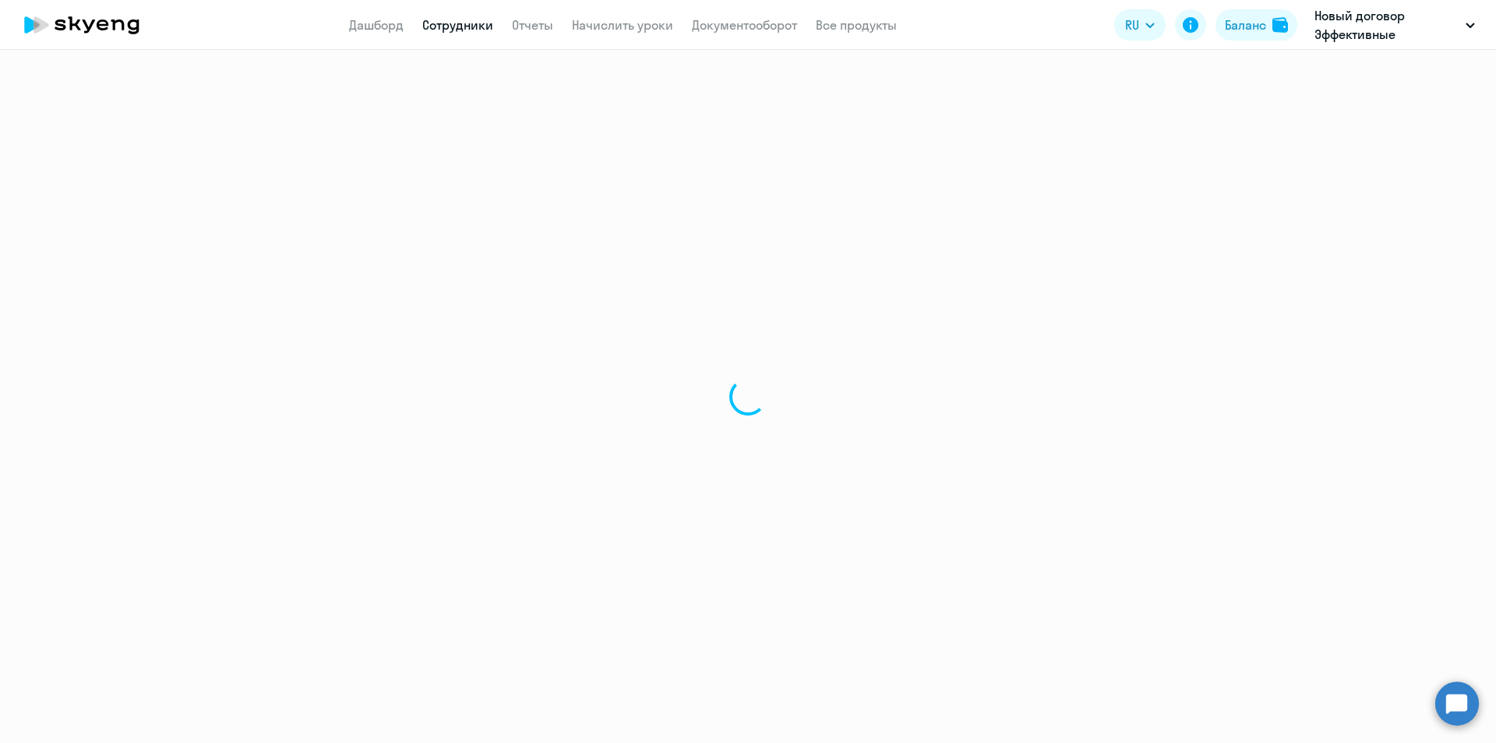
select select "english"
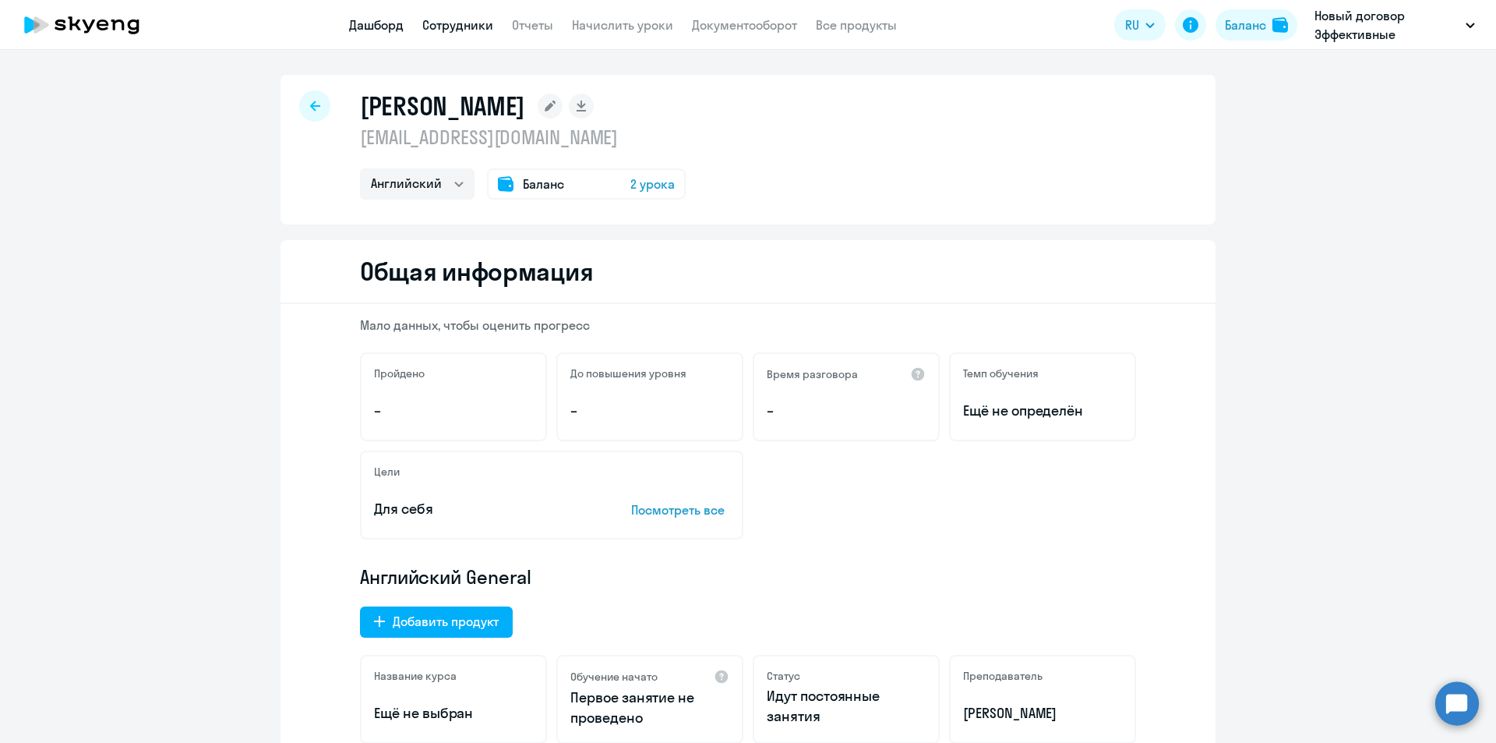
click at [359, 30] on link "Дашборд" at bounding box center [376, 25] width 55 height 16
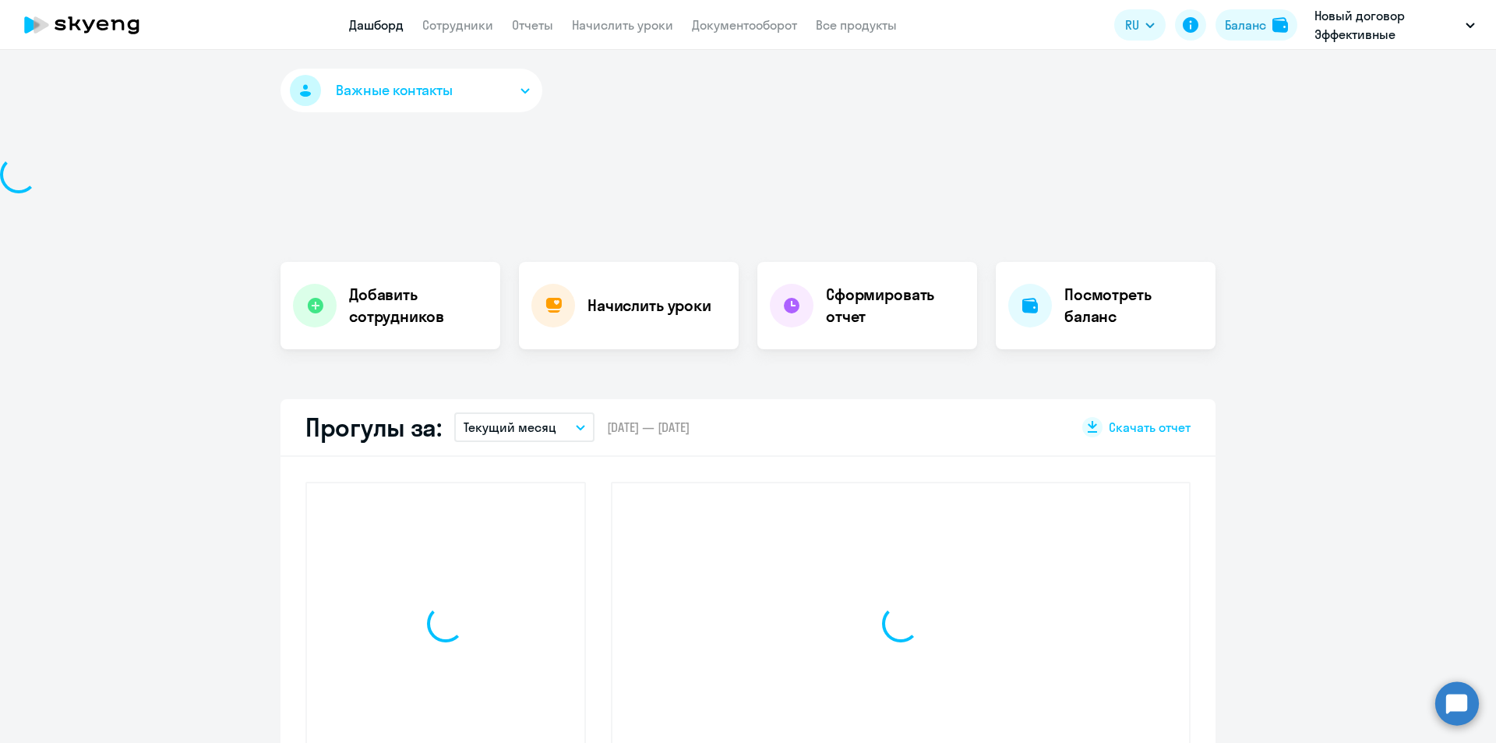
select select "30"
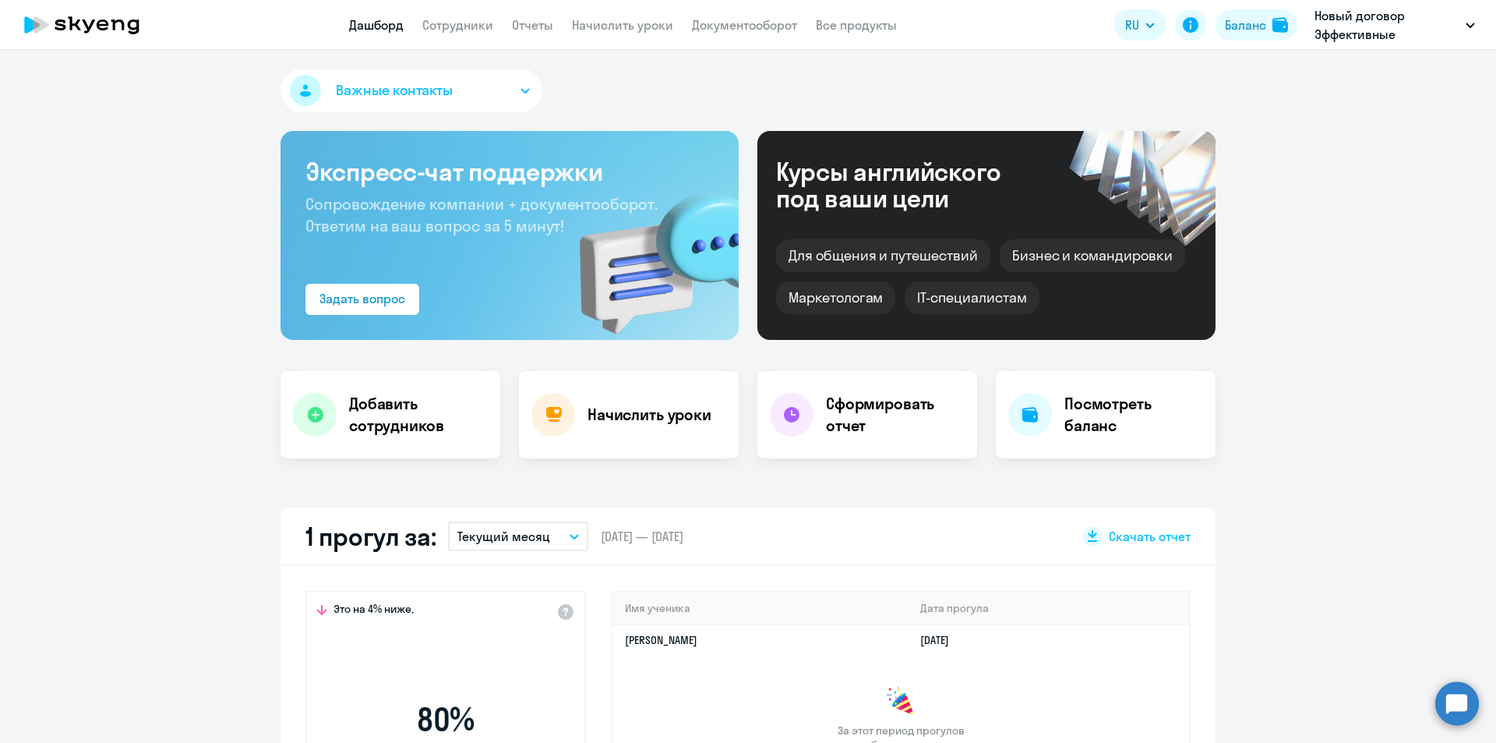
click at [437, 33] on app-menu-item-link "Сотрудники" at bounding box center [457, 25] width 71 height 19
click at [453, 29] on link "Сотрудники" at bounding box center [457, 25] width 71 height 16
select select "30"
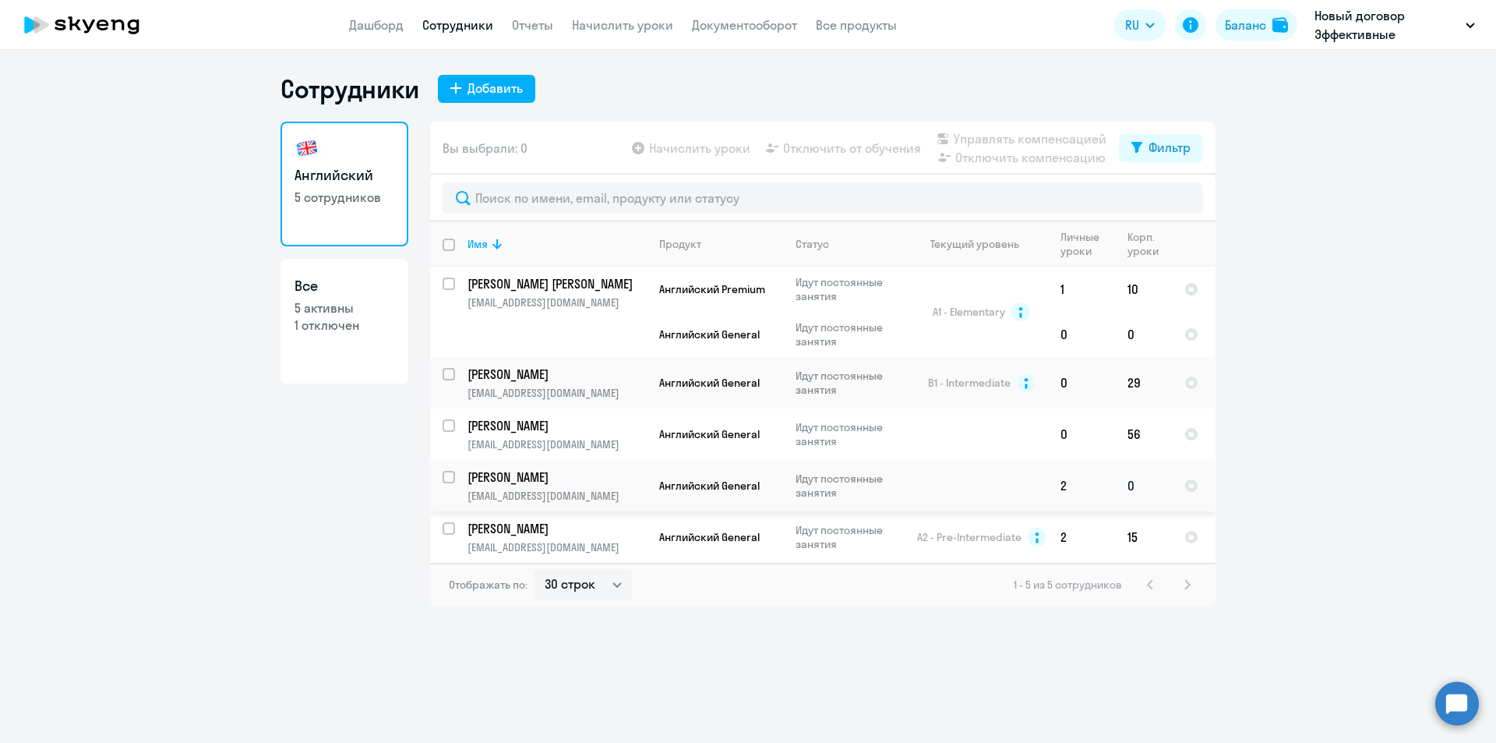
click at [446, 480] on input "select row 19059324" at bounding box center [458, 486] width 31 height 31
checkbox input "true"
click at [703, 151] on span "Начислить уроки" at bounding box center [699, 148] width 101 height 19
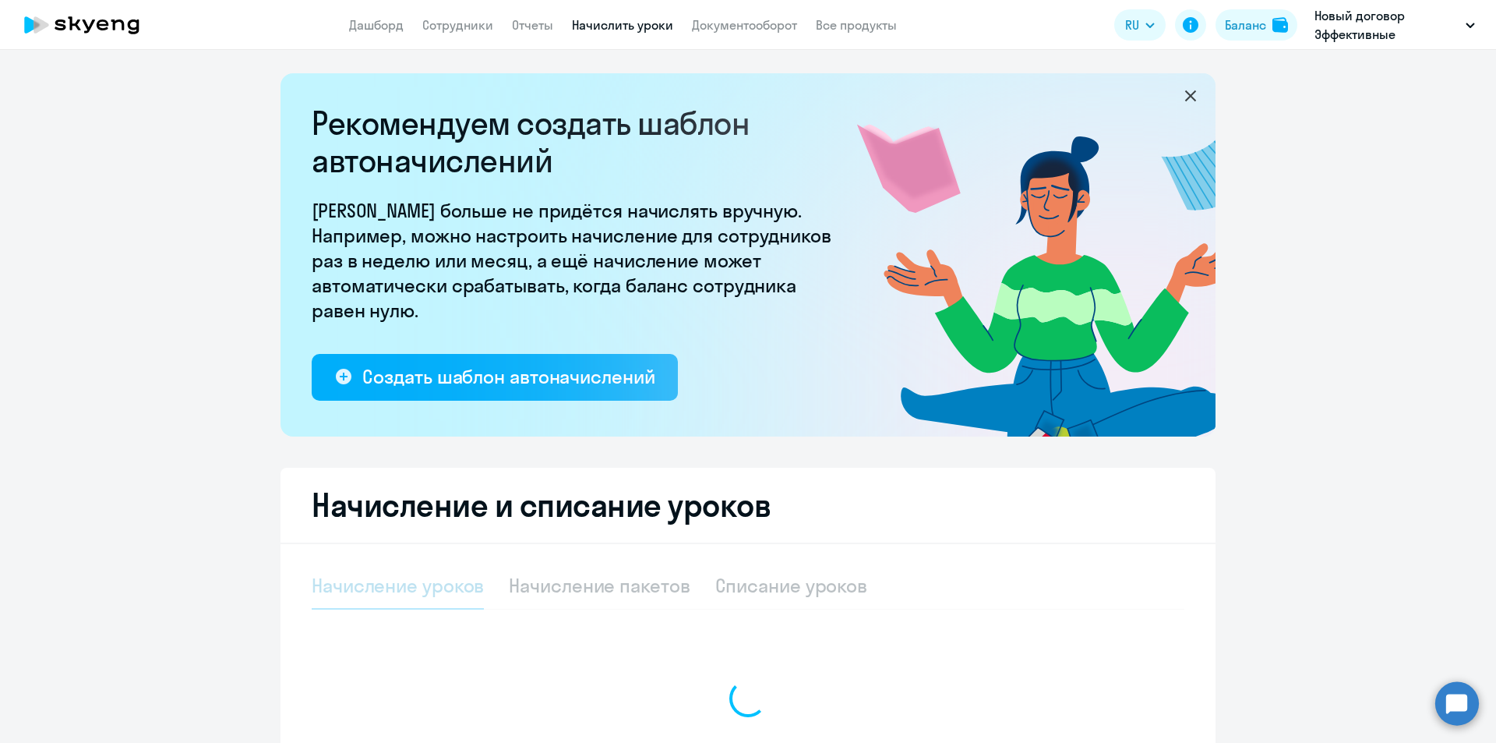
select select "10"
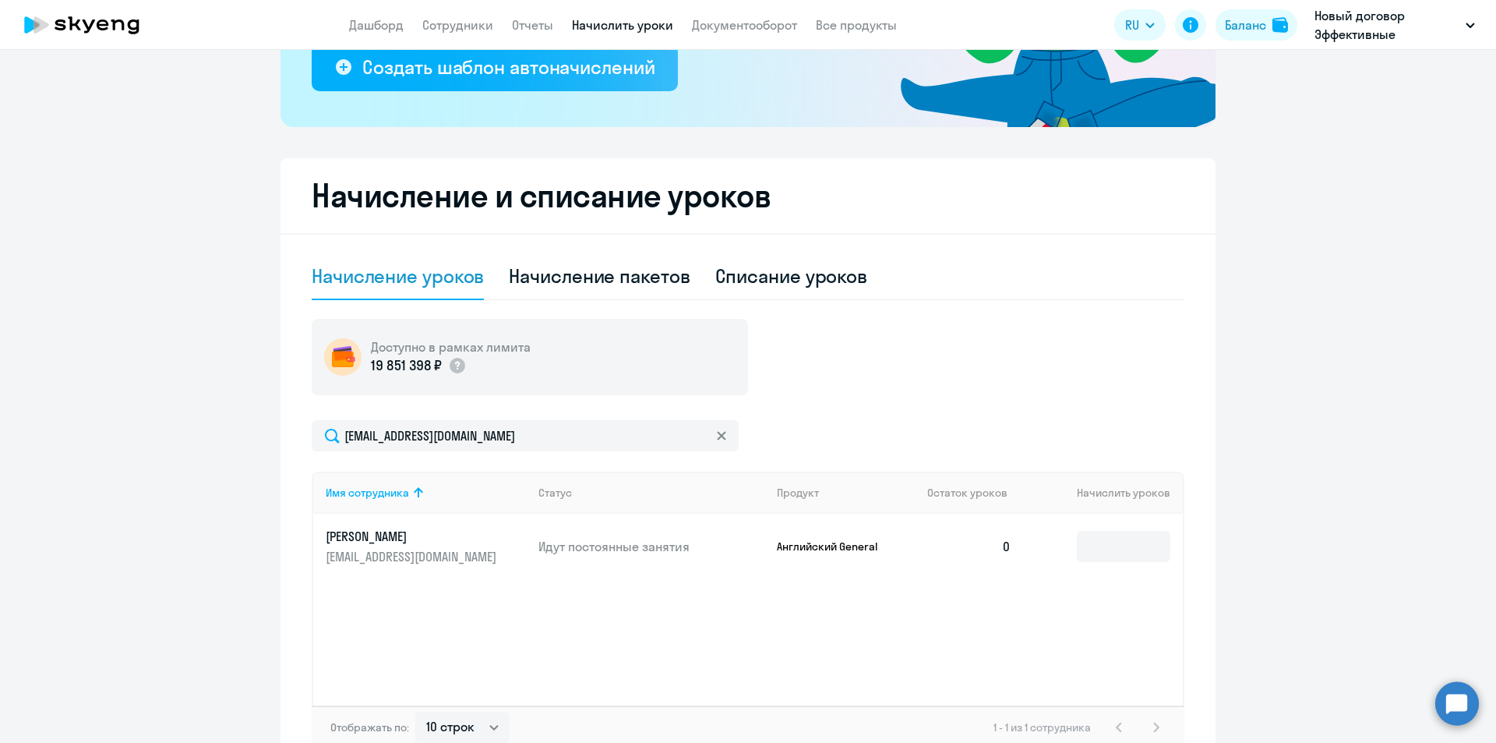
scroll to position [403, 0]
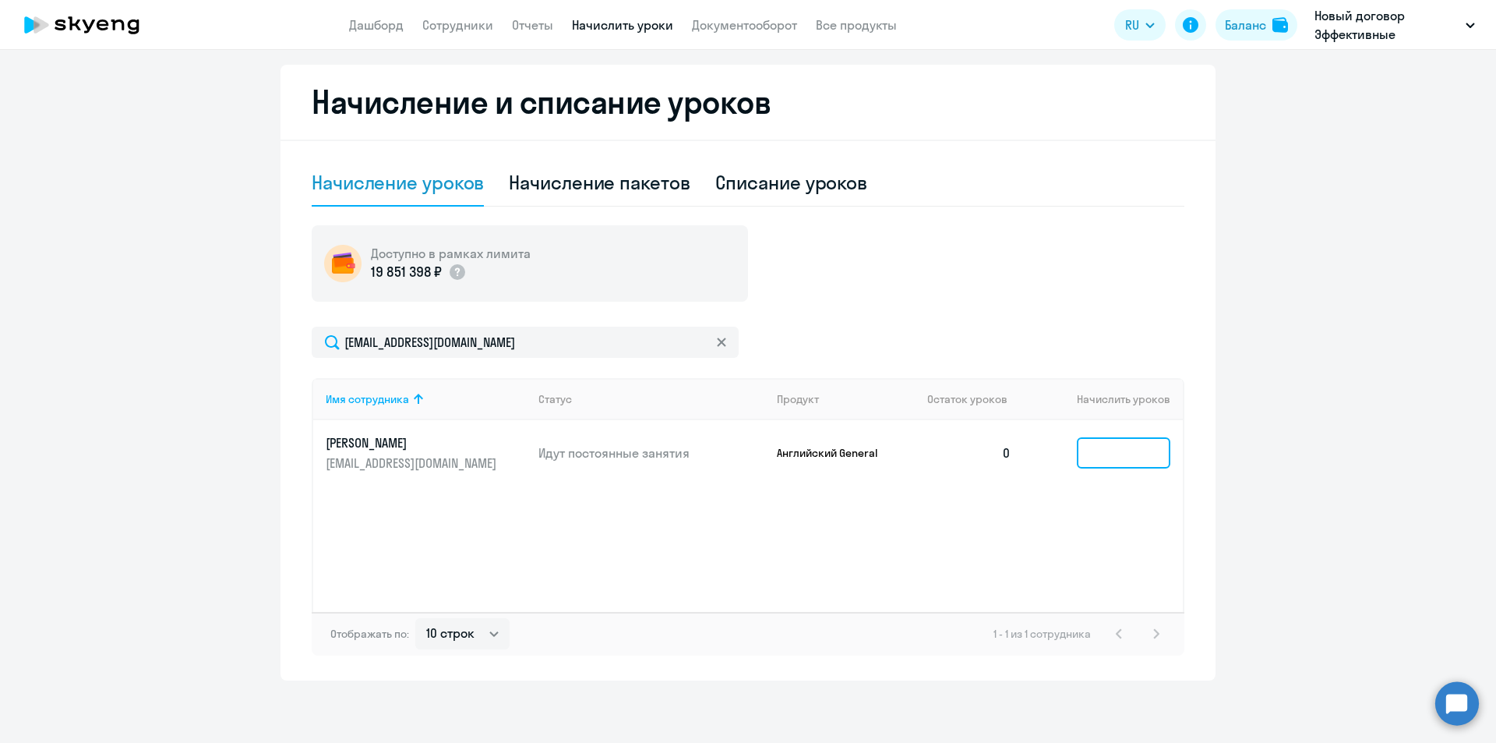
click at [1087, 463] on input at bounding box center [1124, 452] width 94 height 31
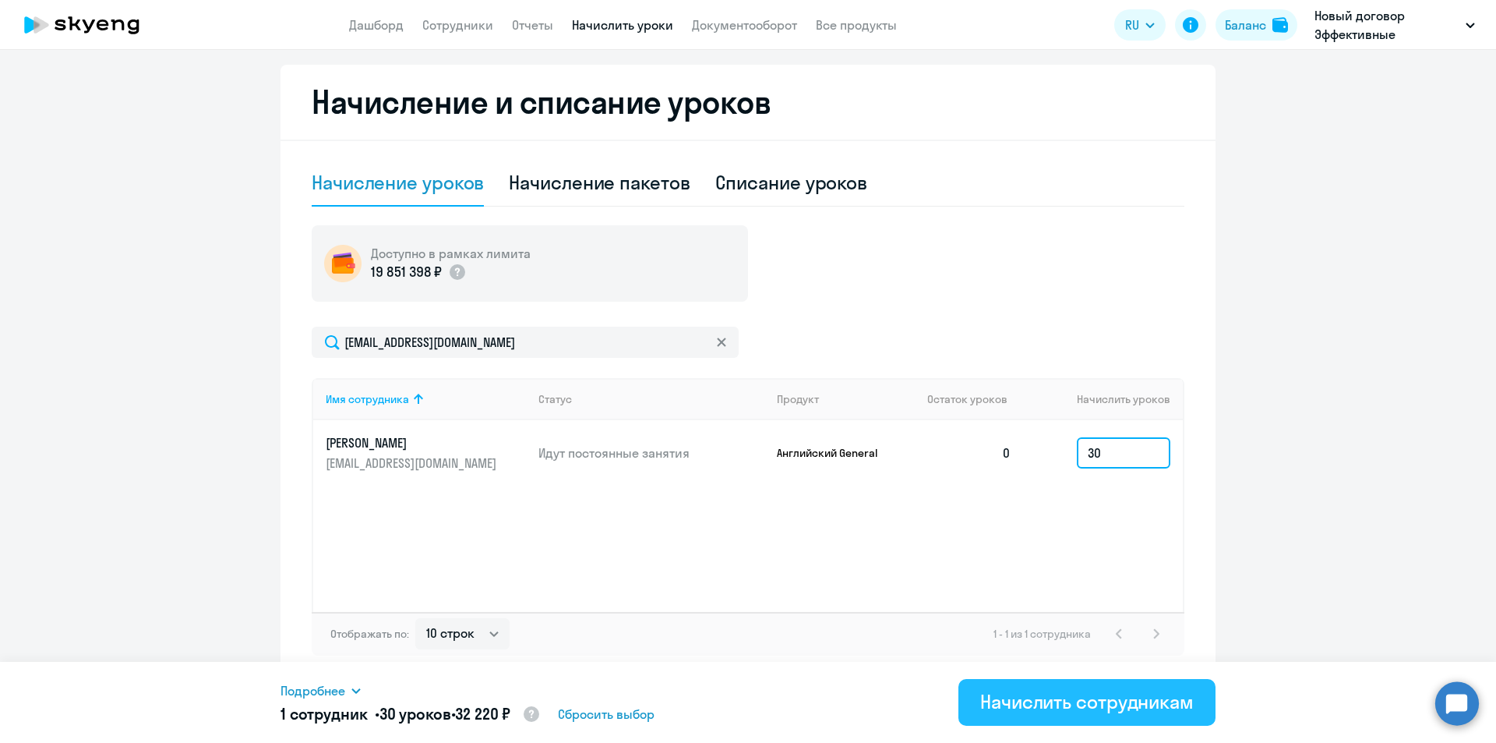
type input "30"
click at [1105, 693] on div "Начислить сотрудникам" at bounding box center [1087, 701] width 214 height 25
